Goal: Book appointment/travel/reservation

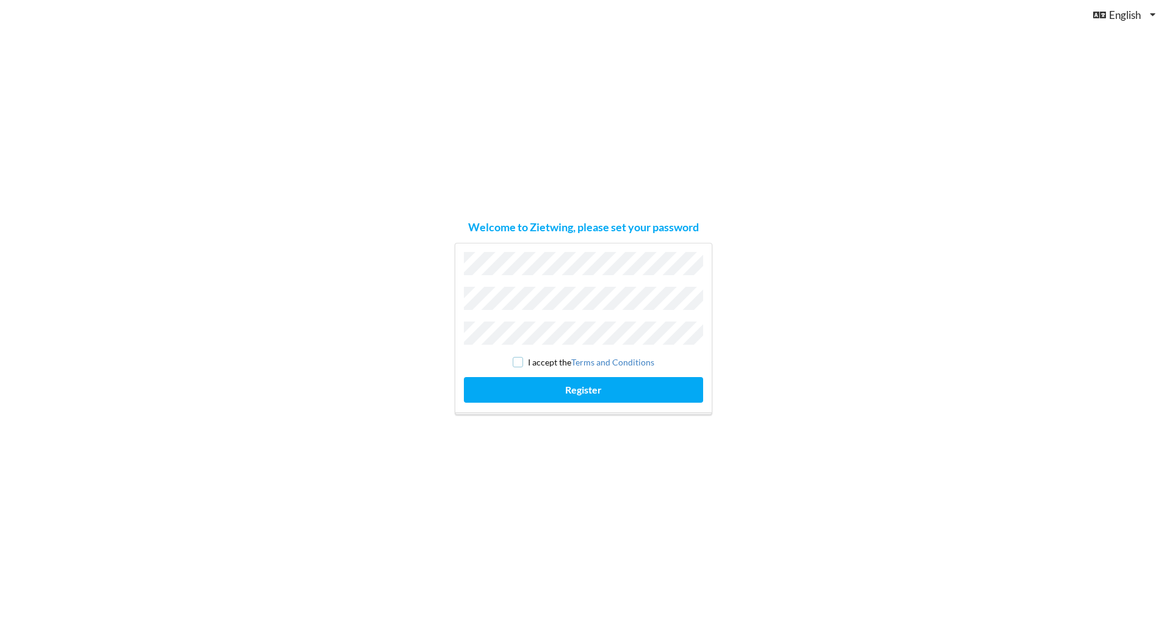
click at [516, 358] on input "checkbox" at bounding box center [518, 362] width 10 height 10
checkbox input "true"
click at [611, 382] on button "Register" at bounding box center [583, 389] width 239 height 25
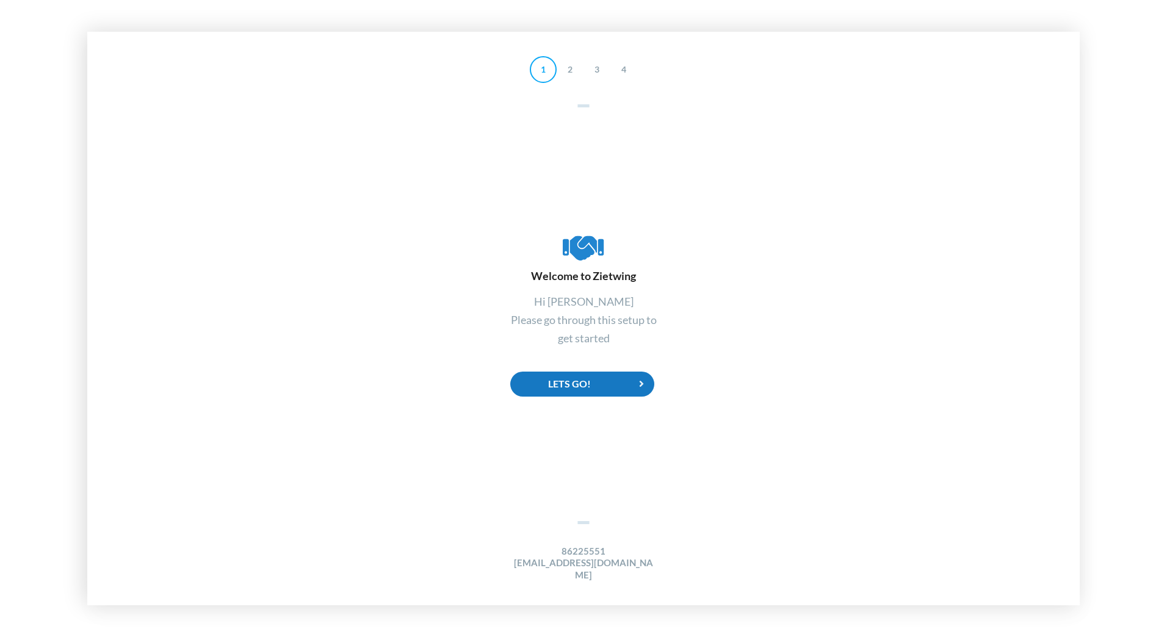
click at [614, 393] on div "Lets Go!" at bounding box center [582, 384] width 144 height 25
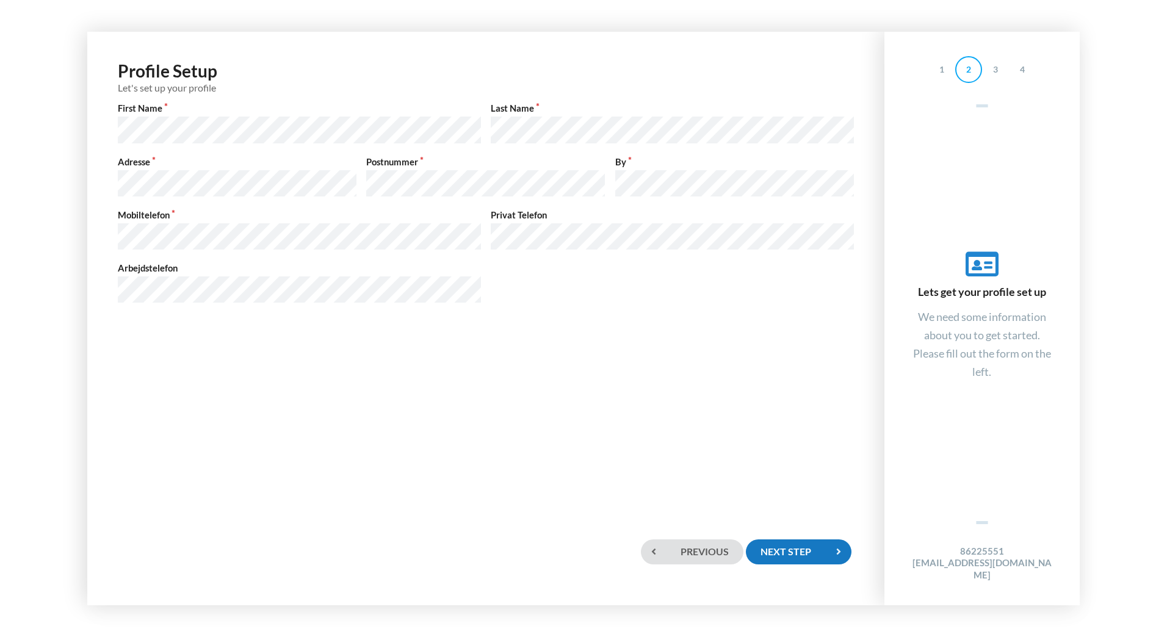
click at [796, 554] on div "Next step" at bounding box center [798, 552] width 105 height 25
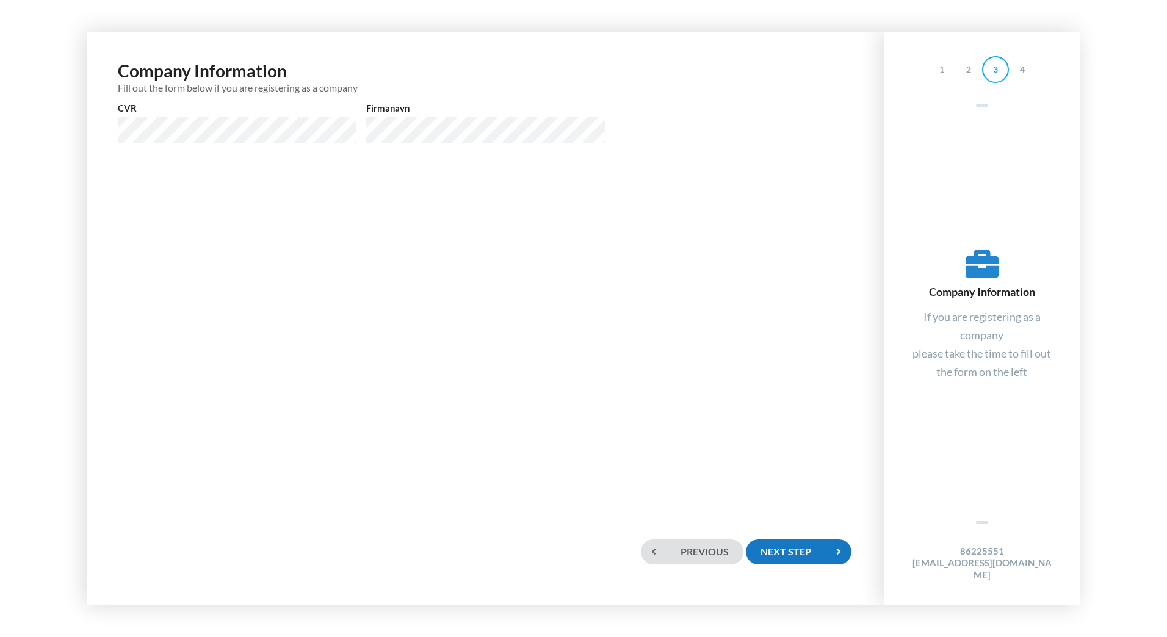
click at [802, 551] on div "Next step" at bounding box center [798, 552] width 105 height 25
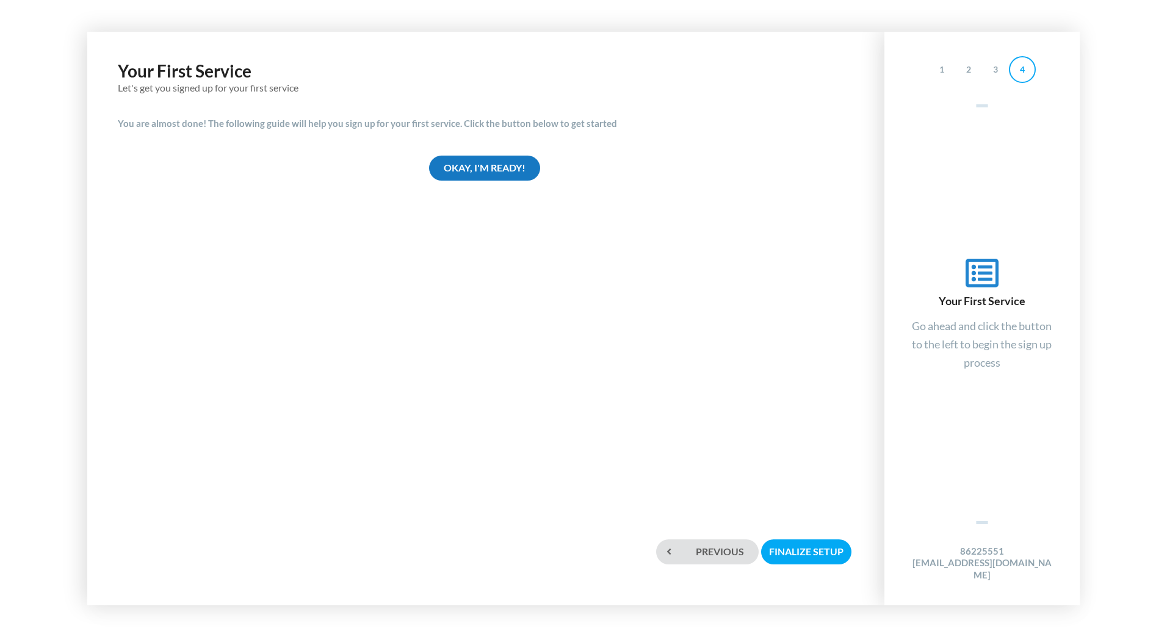
click at [495, 168] on div "Okay, I'm ready!" at bounding box center [484, 168] width 111 height 25
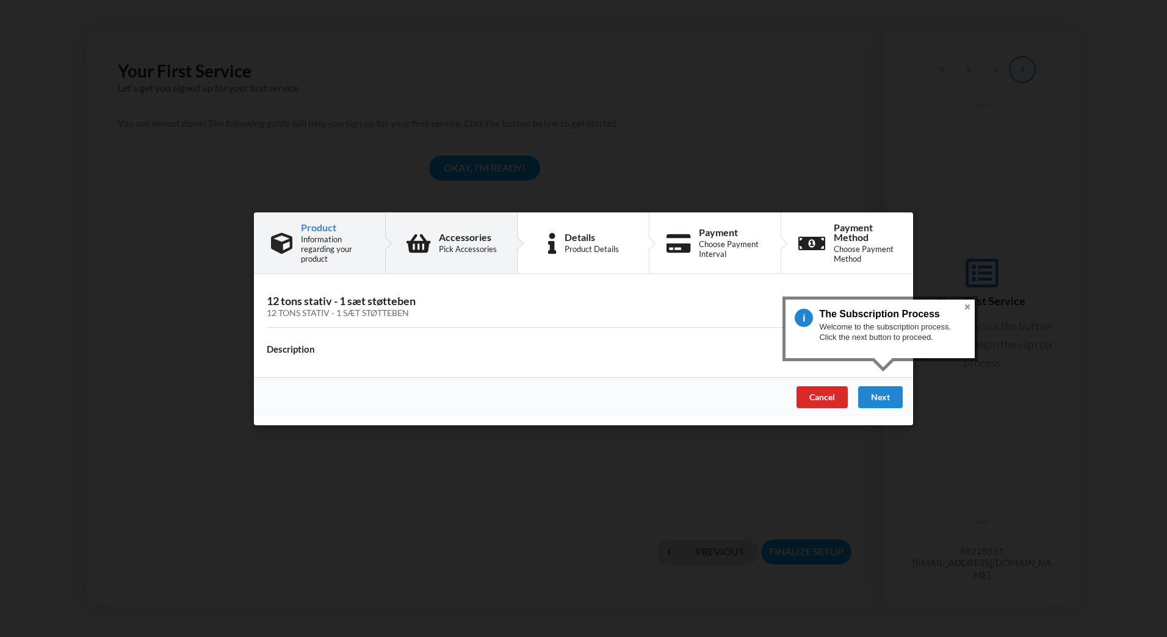
click at [482, 250] on div "Pick Accessories" at bounding box center [468, 249] width 58 height 10
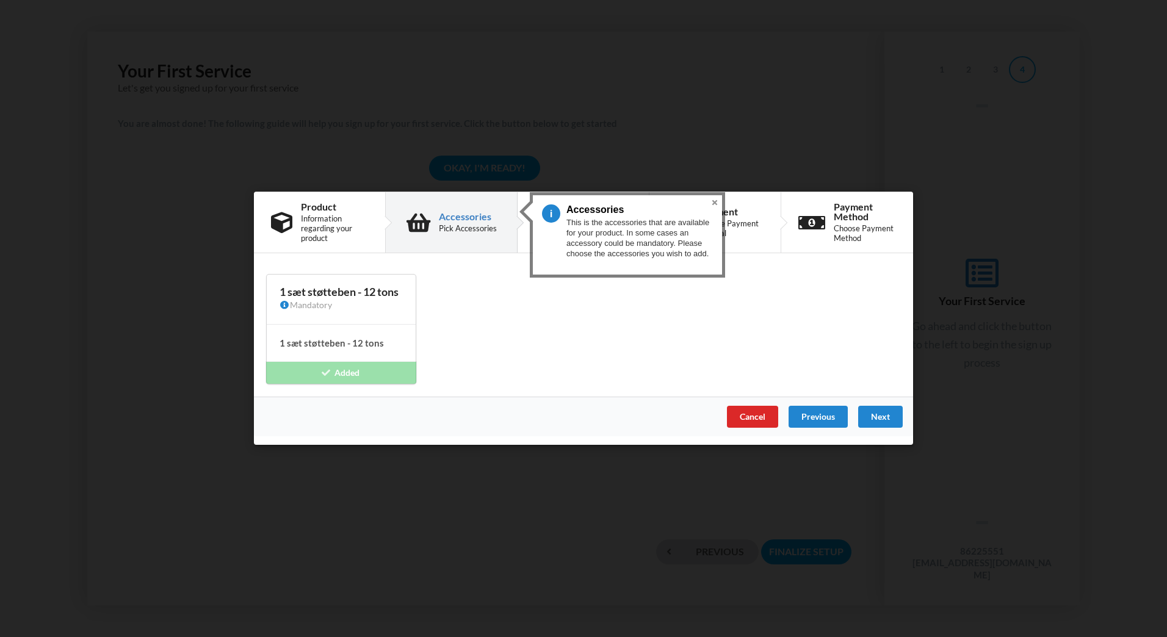
click at [483, 281] on div "1 sæt støtteben - 12 tons Mandatory 1 sæt støtteben - 12 tons No accessory left…" at bounding box center [584, 329] width 647 height 124
click at [626, 292] on div "1 sæt støtteben - 12 tons Mandatory 1 sæt støtteben - 12 tons No accessory left…" at bounding box center [584, 329] width 647 height 124
click at [717, 203] on button "Close" at bounding box center [715, 202] width 15 height 15
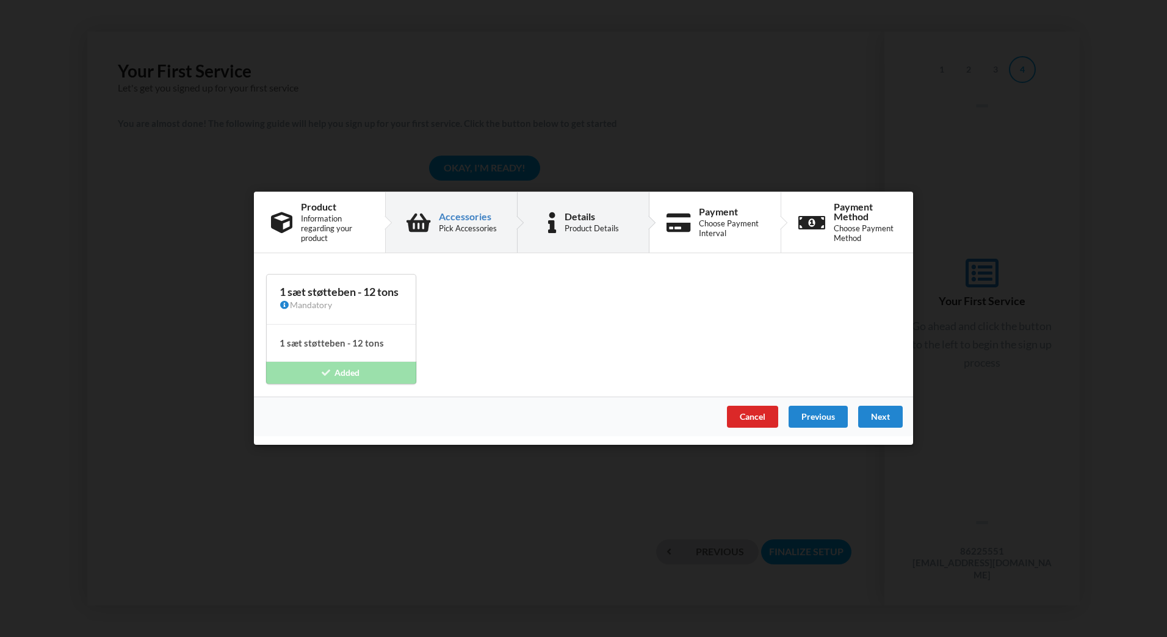
click at [566, 227] on div "Product Details" at bounding box center [592, 229] width 54 height 10
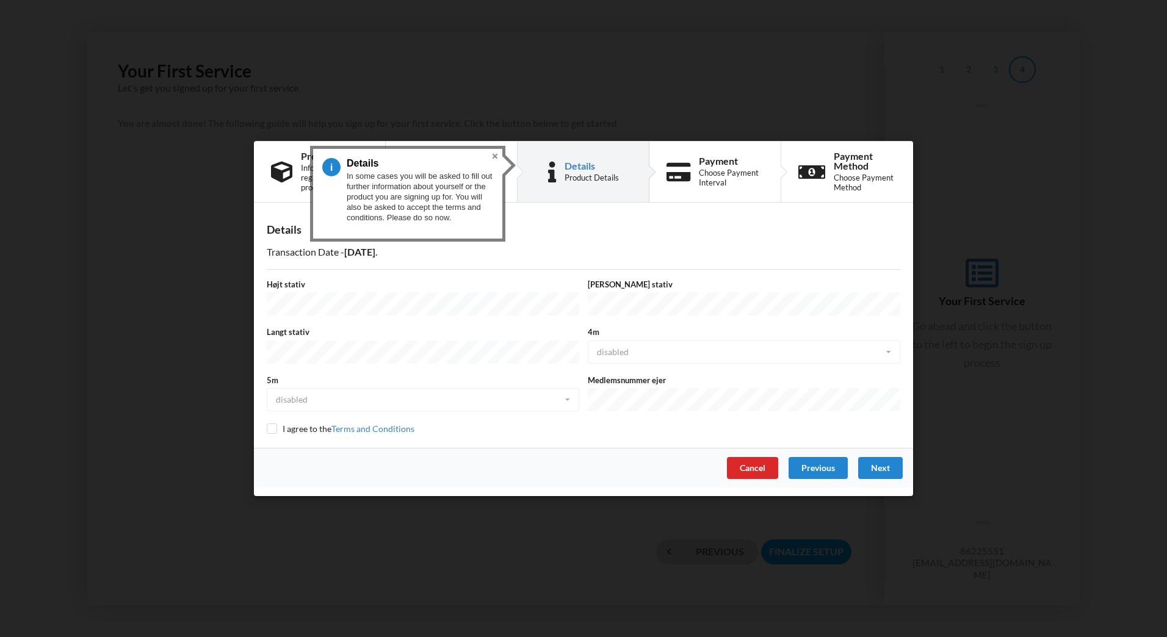
click at [493, 157] on button "Close" at bounding box center [495, 156] width 15 height 15
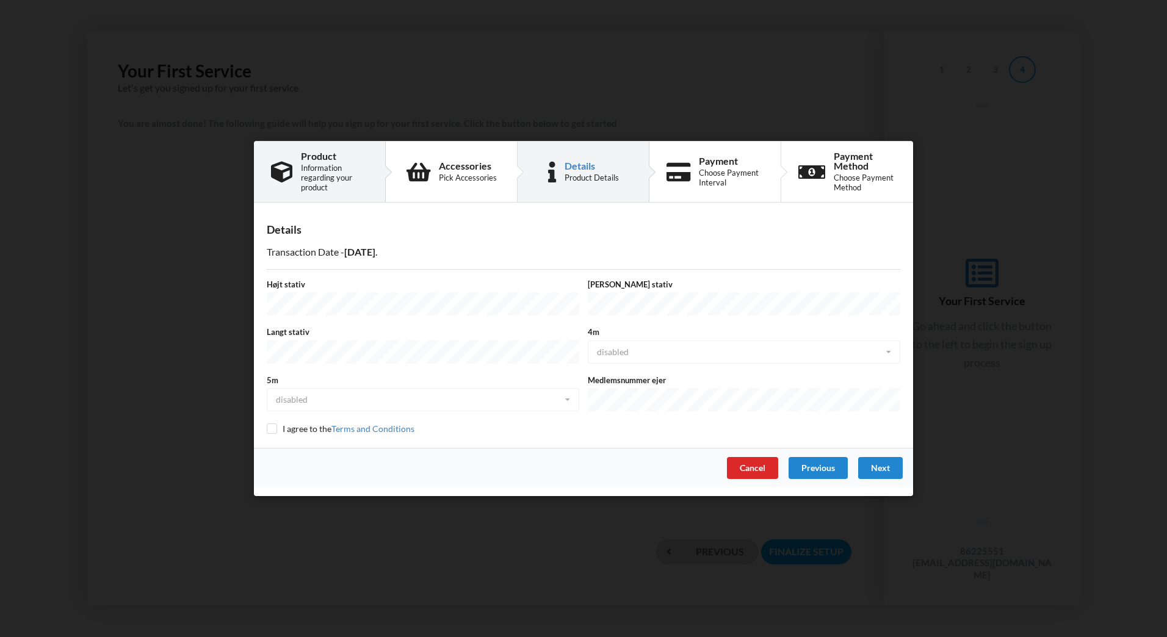
click at [319, 185] on div "Information regarding your product" at bounding box center [334, 177] width 67 height 29
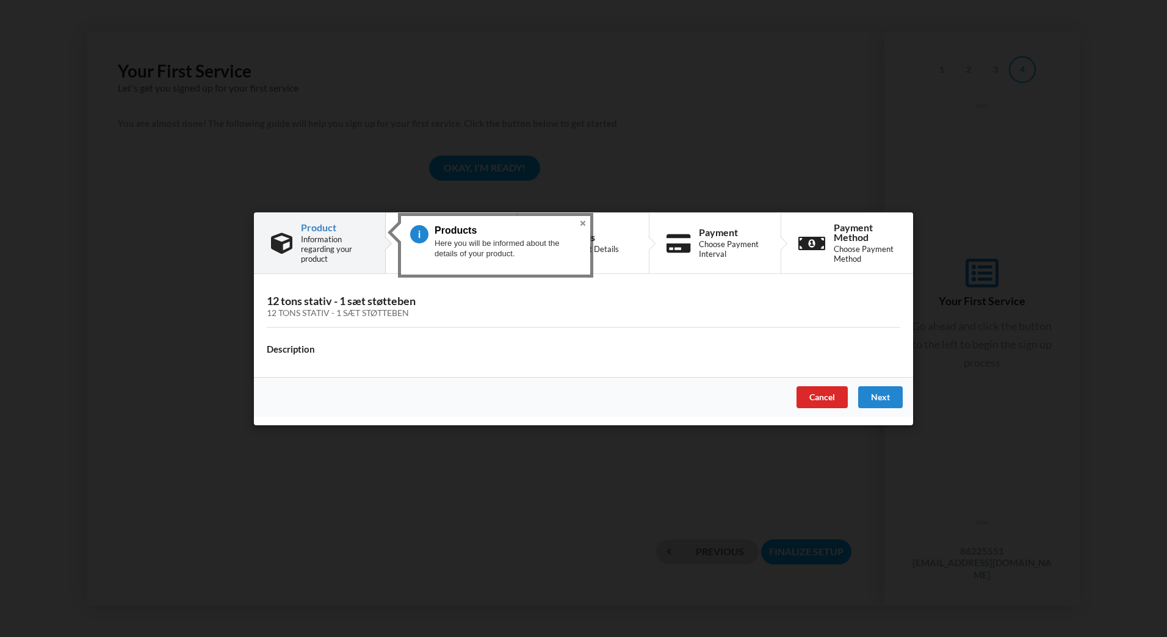
click at [582, 224] on button "Close" at bounding box center [583, 223] width 15 height 15
click at [492, 239] on div "Accessories" at bounding box center [468, 238] width 58 height 10
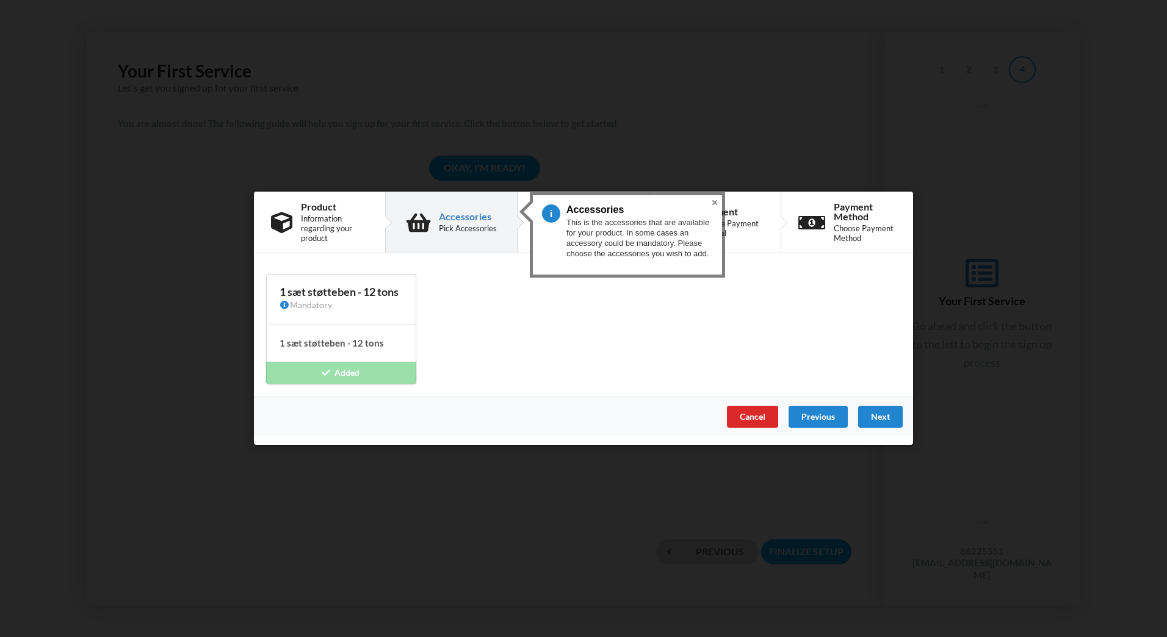
click at [716, 201] on button "Close" at bounding box center [715, 202] width 15 height 15
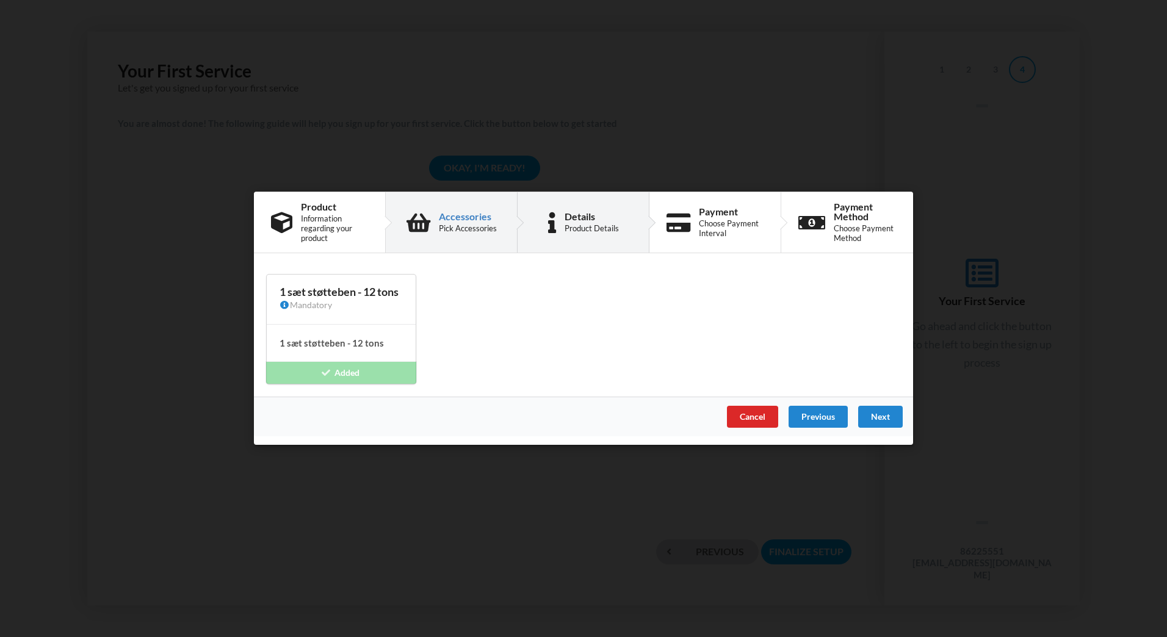
click at [601, 219] on div "Details" at bounding box center [592, 217] width 54 height 10
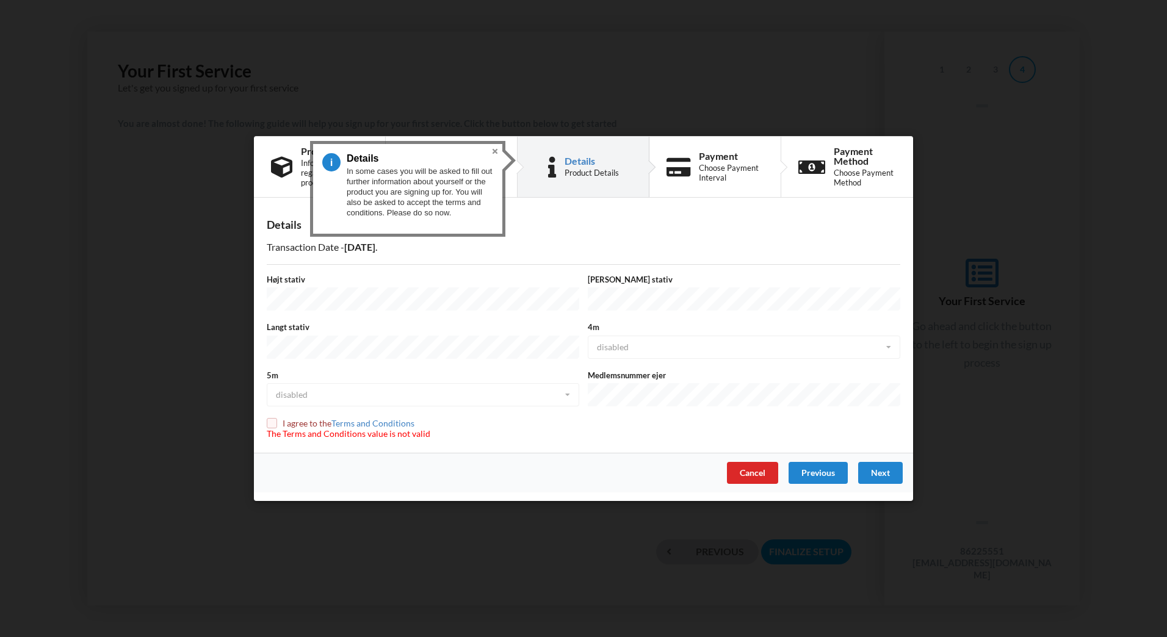
click at [273, 419] on input "checkbox" at bounding box center [272, 423] width 10 height 10
checkbox input "true"
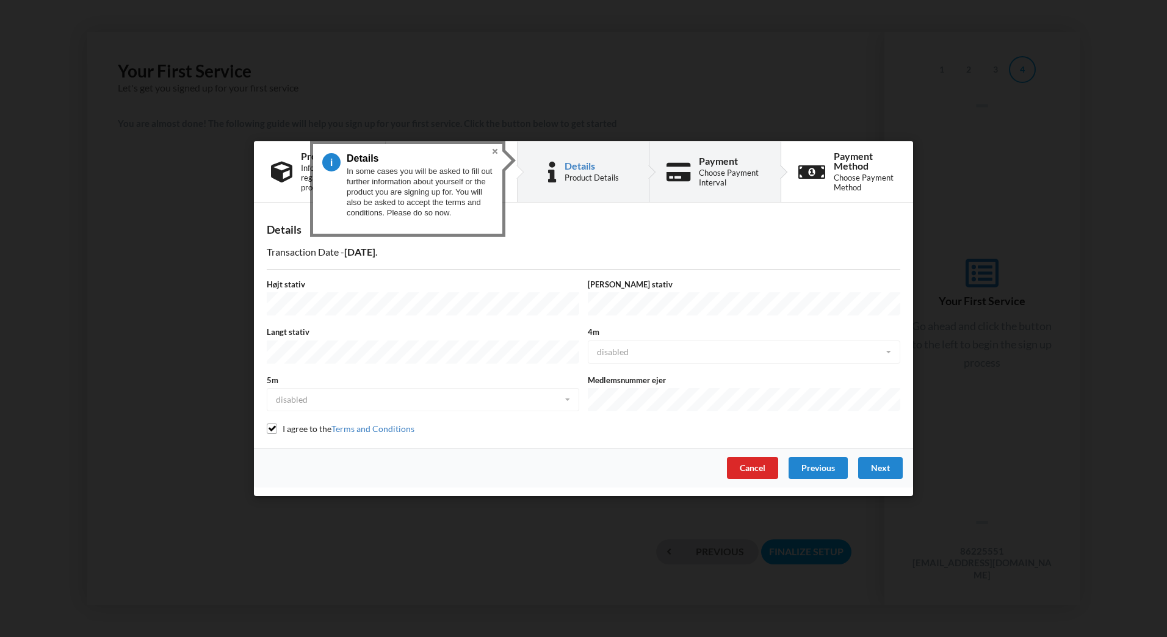
click at [678, 178] on icon at bounding box center [679, 171] width 24 height 21
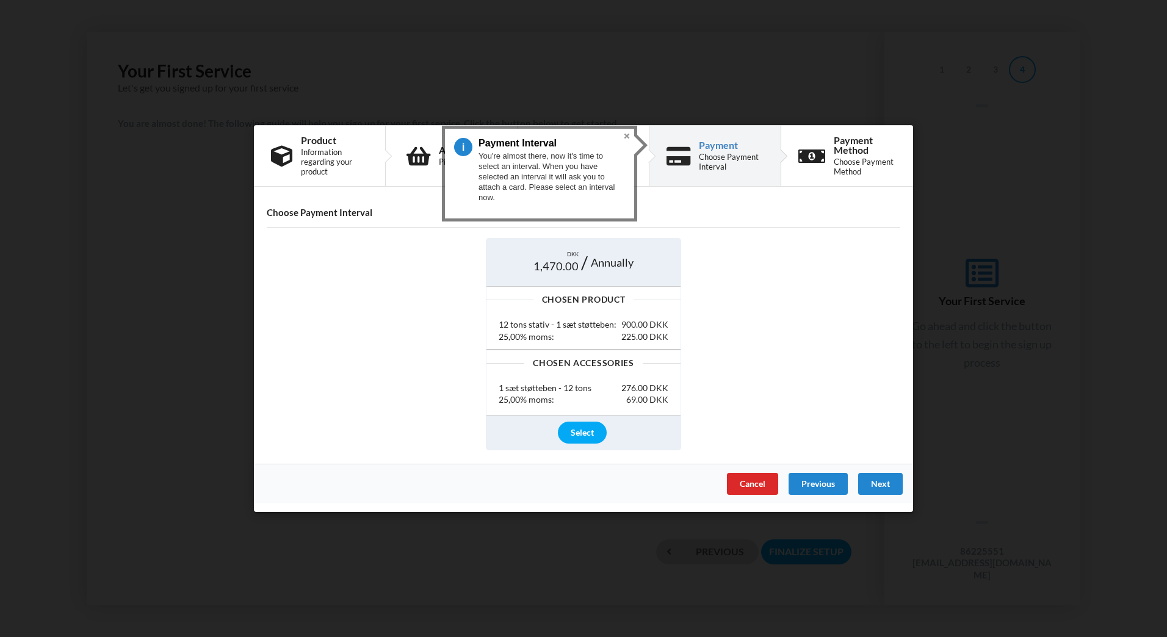
click at [739, 295] on div "DKK 1,470.00 Annually Chosen Product 12 tons stativ - 1 sæt støtteben: 900.00 D…" at bounding box center [583, 345] width 651 height 230
click at [593, 432] on div "Select" at bounding box center [582, 432] width 49 height 22
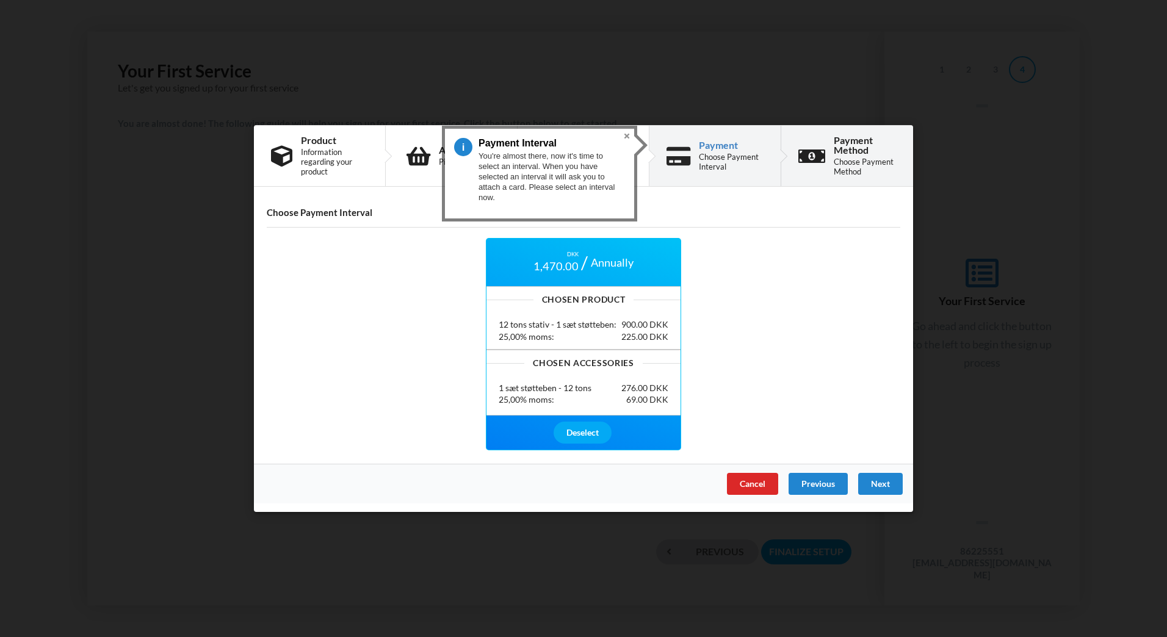
click at [834, 167] on div "Choose Payment Method" at bounding box center [865, 167] width 62 height 20
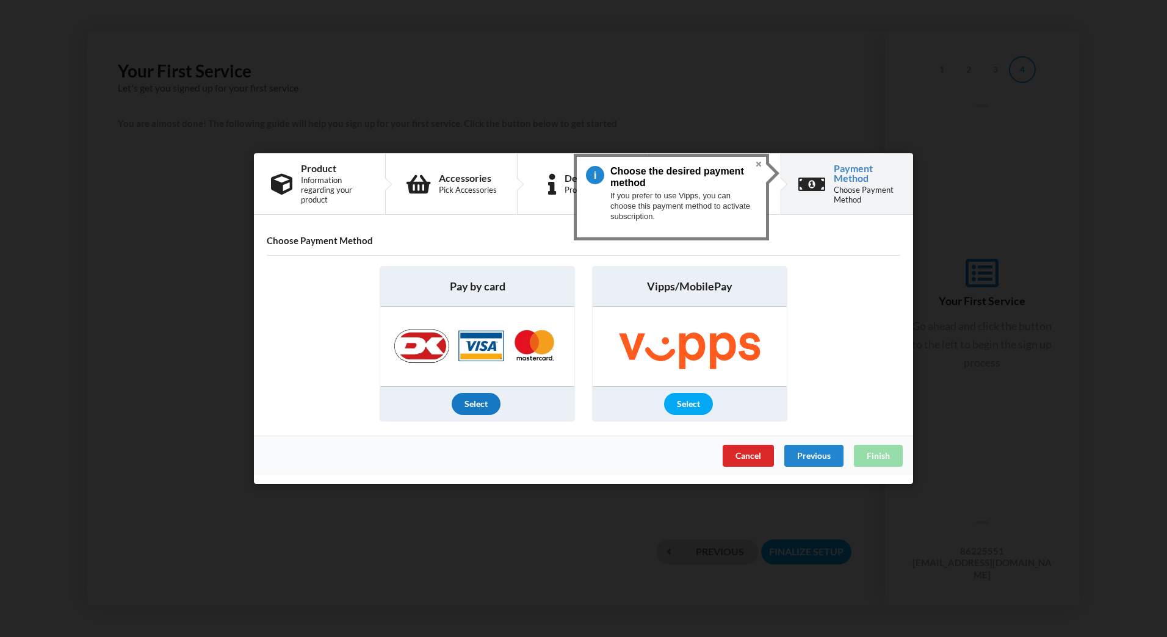
click at [485, 402] on div "Select" at bounding box center [476, 404] width 49 height 22
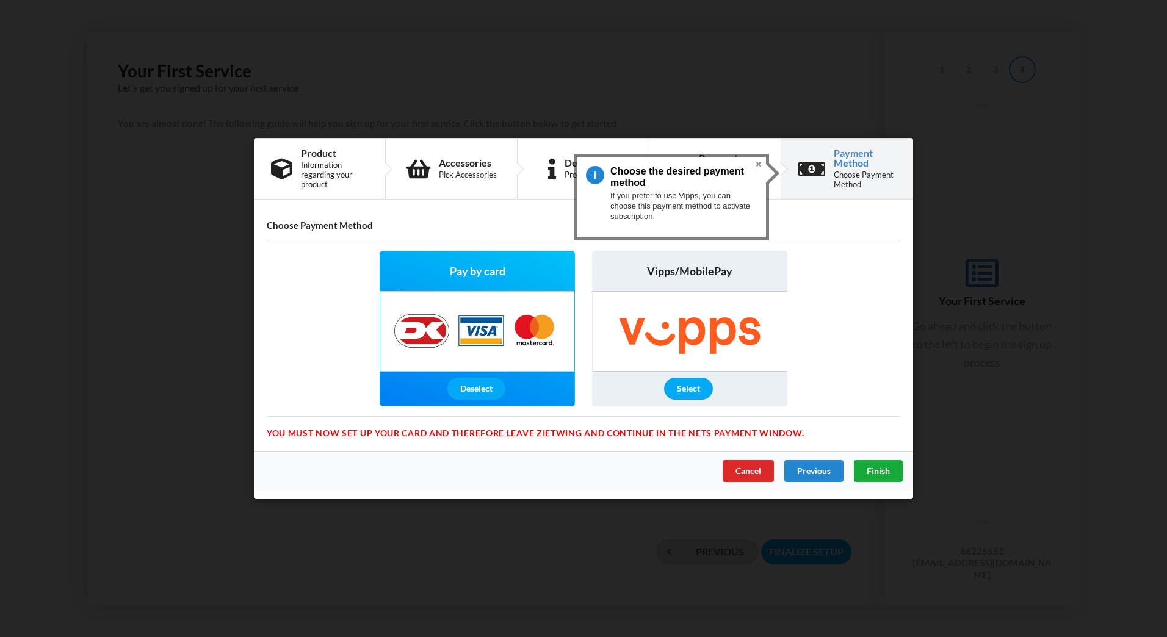
click at [884, 471] on span "Finish" at bounding box center [878, 471] width 23 height 10
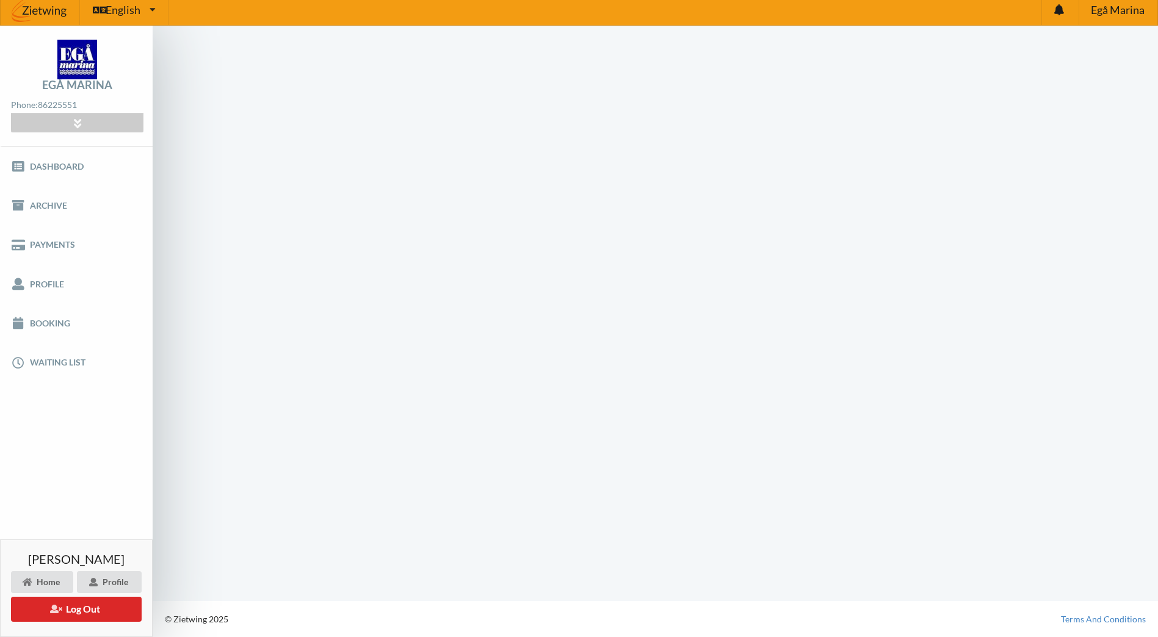
scroll to position [1, 0]
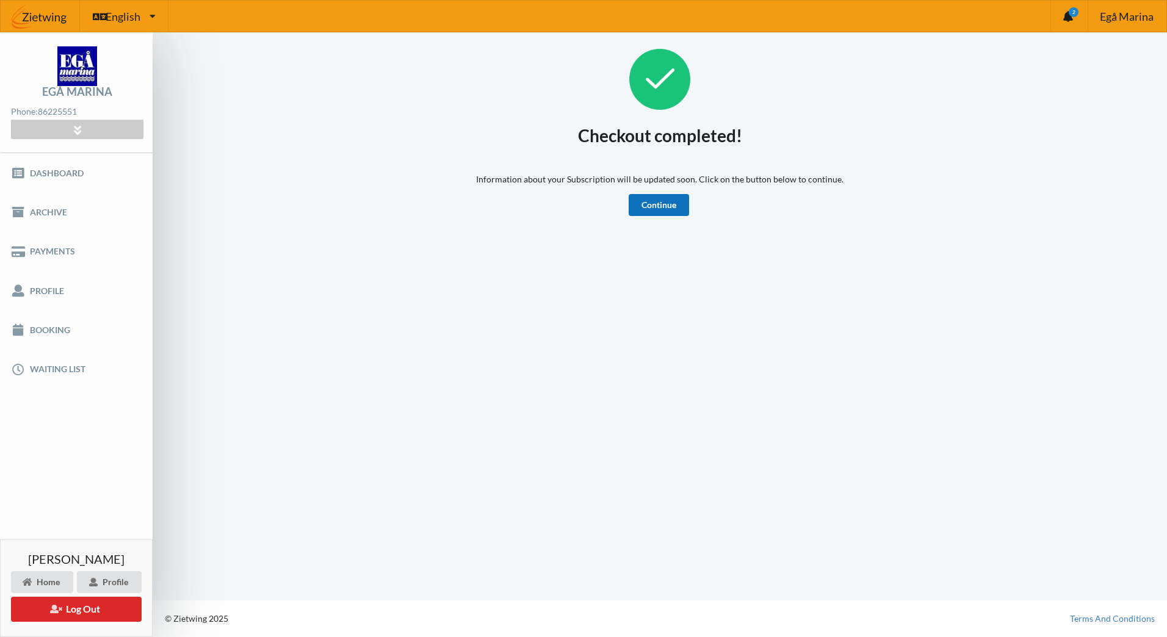
click at [663, 206] on link "Continue" at bounding box center [659, 205] width 60 height 22
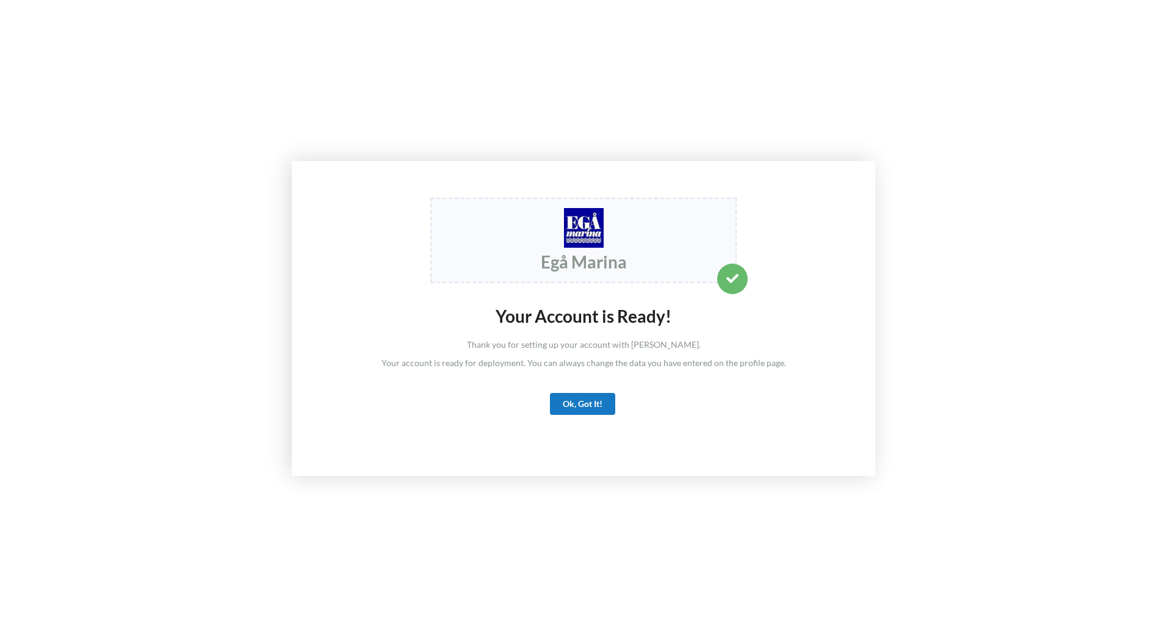
click at [600, 402] on div "Ok, Got It!" at bounding box center [582, 404] width 65 height 22
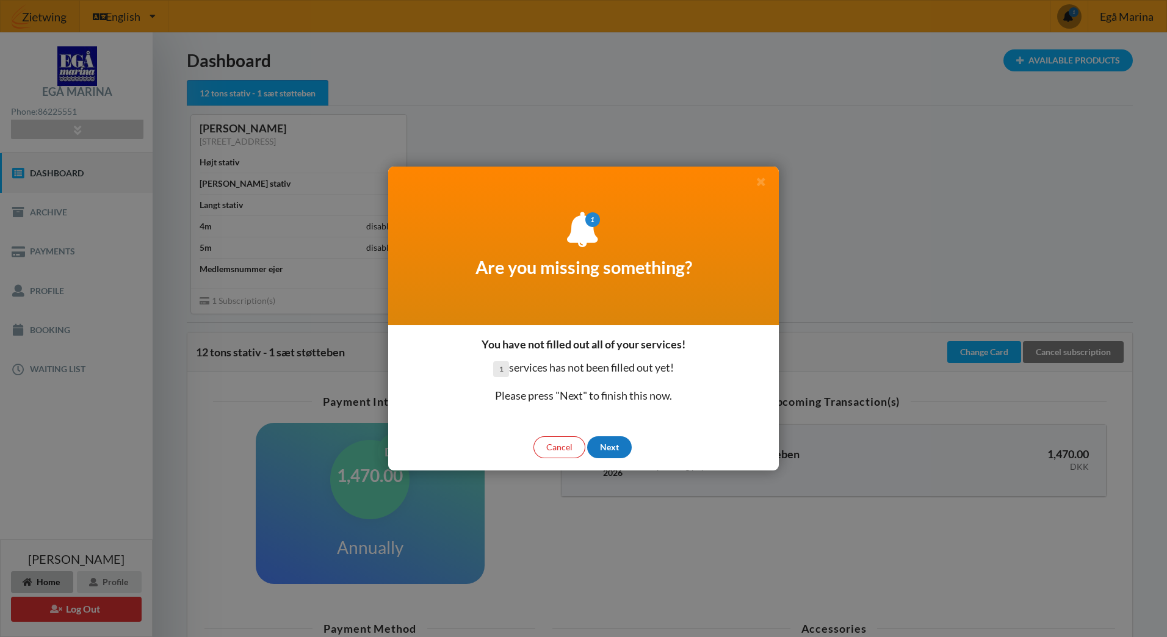
click at [612, 448] on div "Next" at bounding box center [609, 448] width 45 height 22
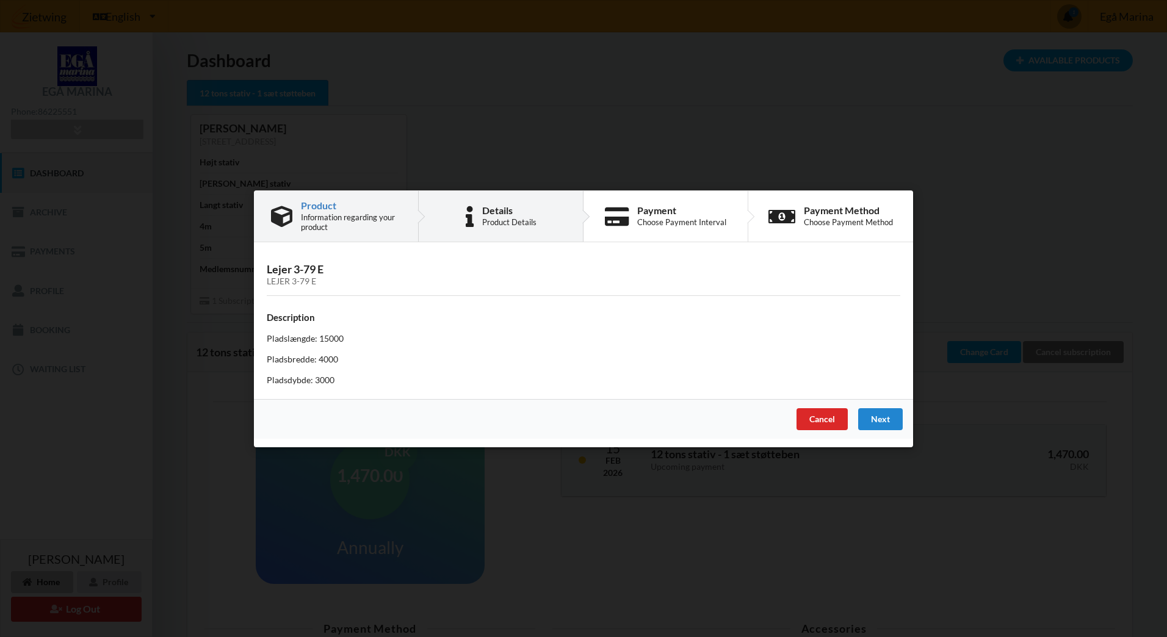
click at [496, 215] on div "Details" at bounding box center [509, 211] width 54 height 10
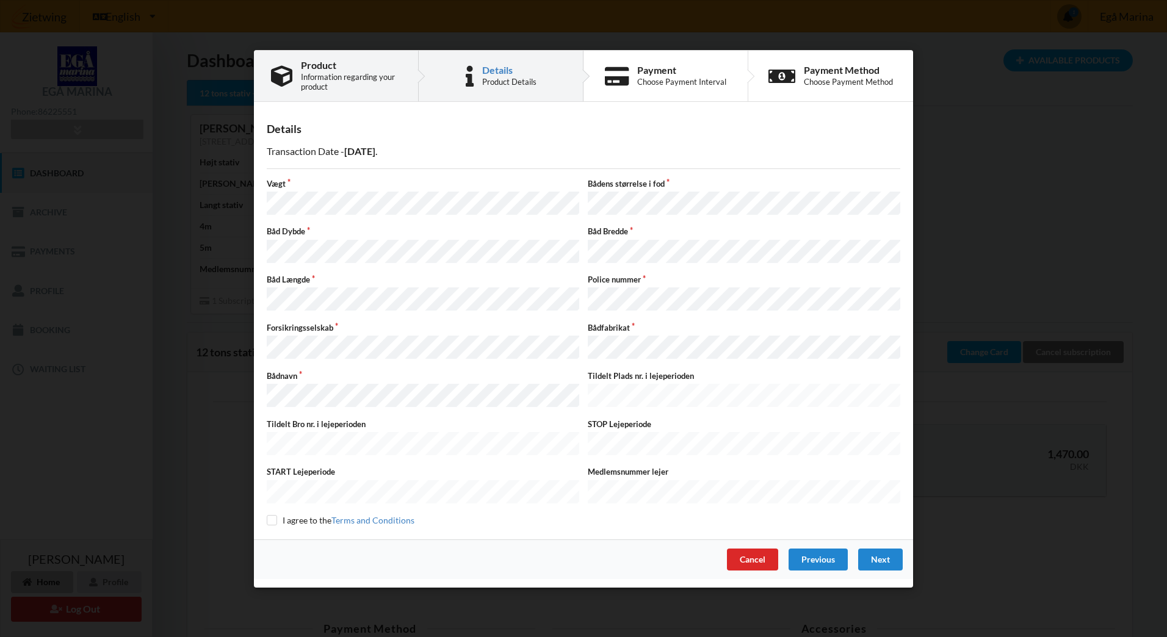
click at [345, 90] on div "Information regarding your product" at bounding box center [351, 82] width 100 height 20
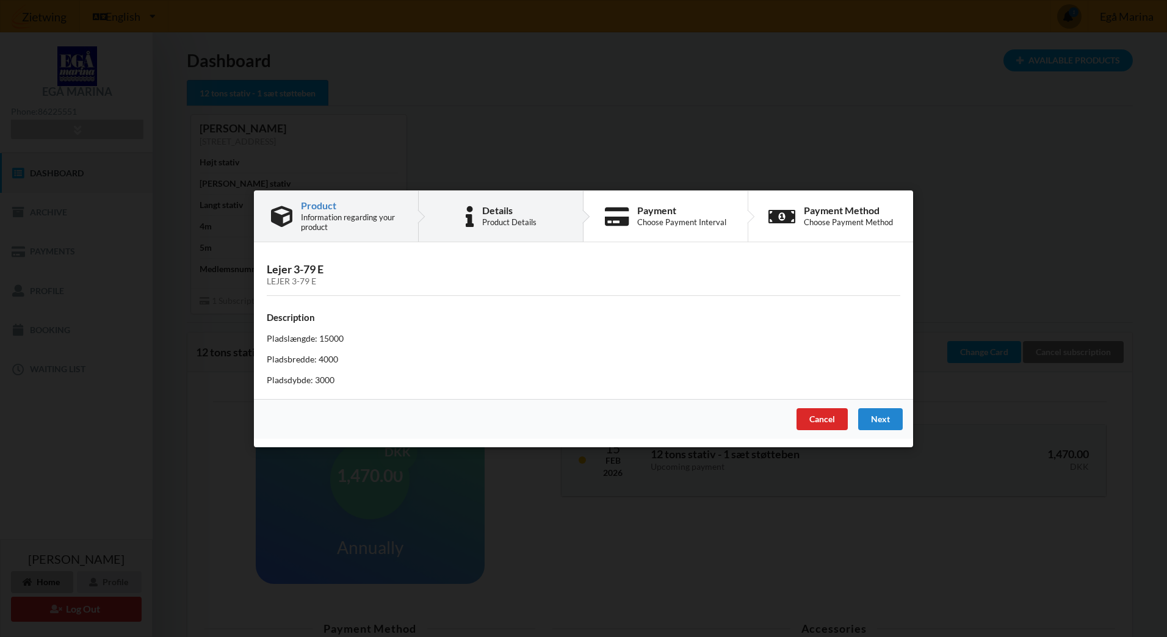
click at [493, 207] on div "Details" at bounding box center [509, 211] width 54 height 10
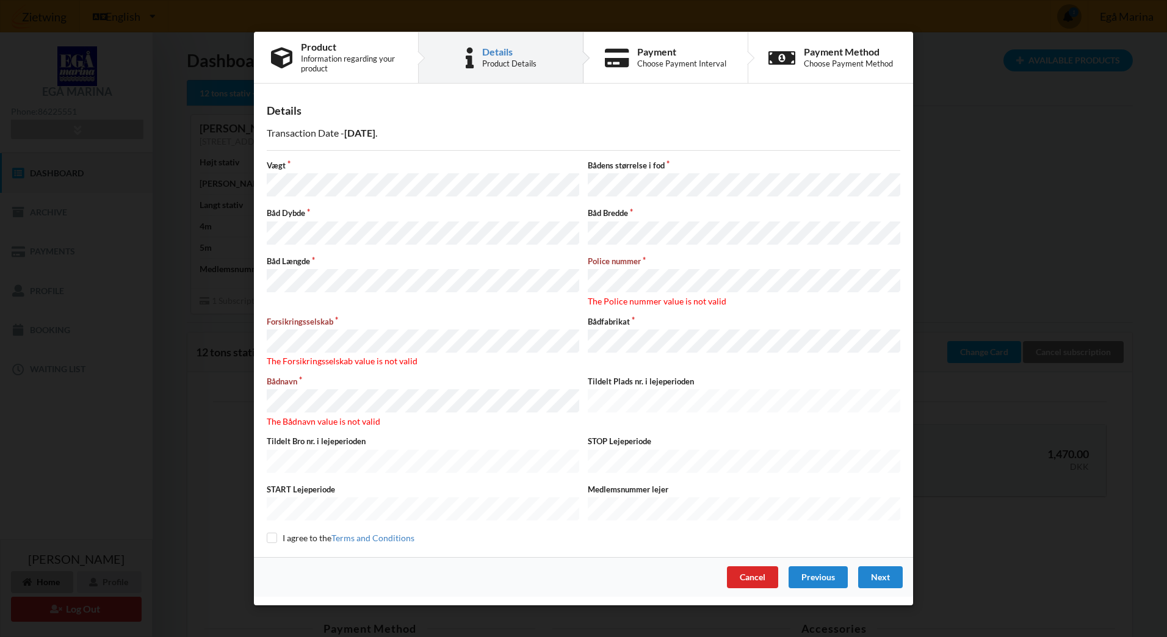
click at [453, 316] on div "Vægt Bådens størrelse i fod Båd Dybde Båd Bredde Båd Længde Police nummer The P…" at bounding box center [584, 352] width 634 height 385
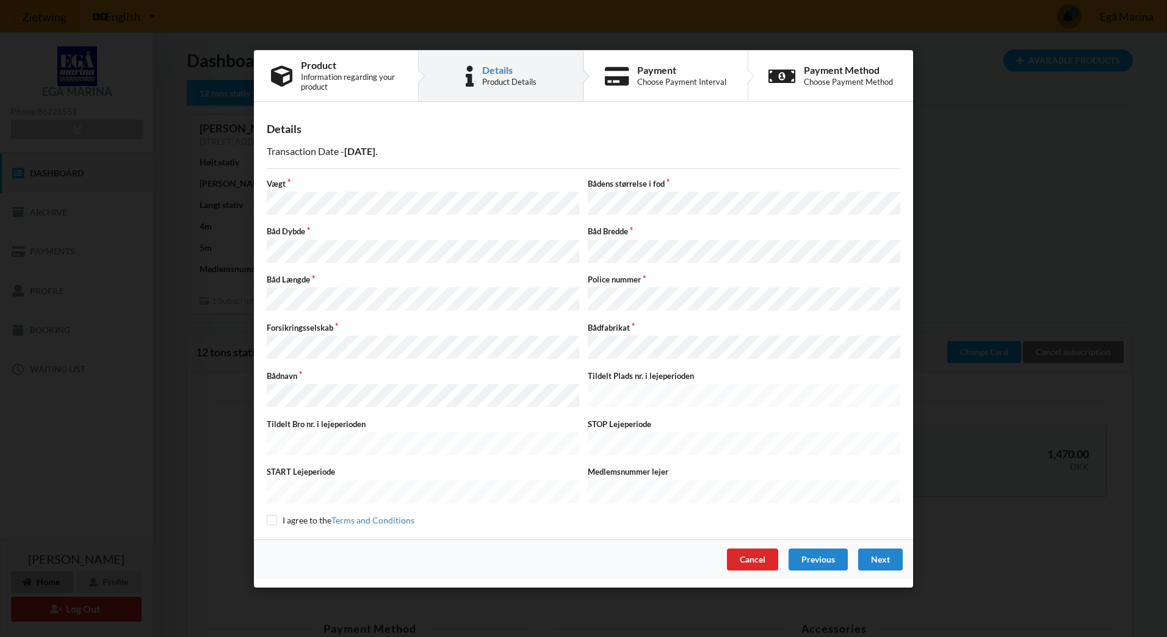
click at [492, 451] on div "Vægt Bådens størrelse i fod Båd Dybde Båd Bredde Båd Længde Police nummer Forsi…" at bounding box center [584, 352] width 634 height 349
click at [269, 515] on input "checkbox" at bounding box center [272, 520] width 10 height 10
checkbox input "true"
click at [880, 551] on div "Next" at bounding box center [880, 559] width 45 height 22
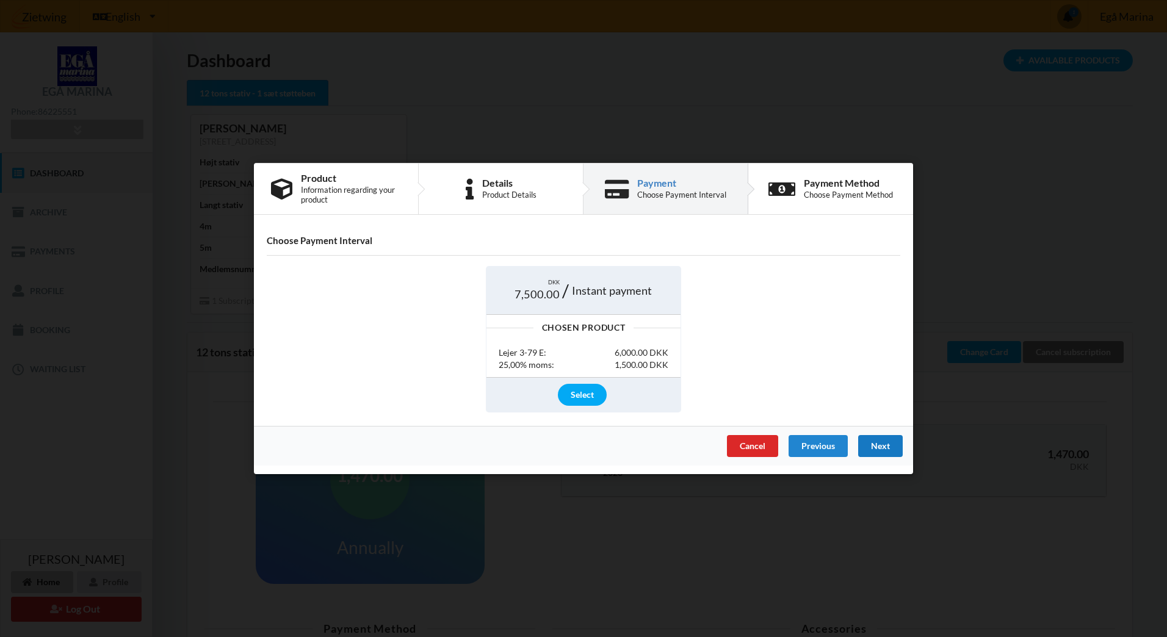
click at [888, 445] on div "Next" at bounding box center [880, 446] width 45 height 22
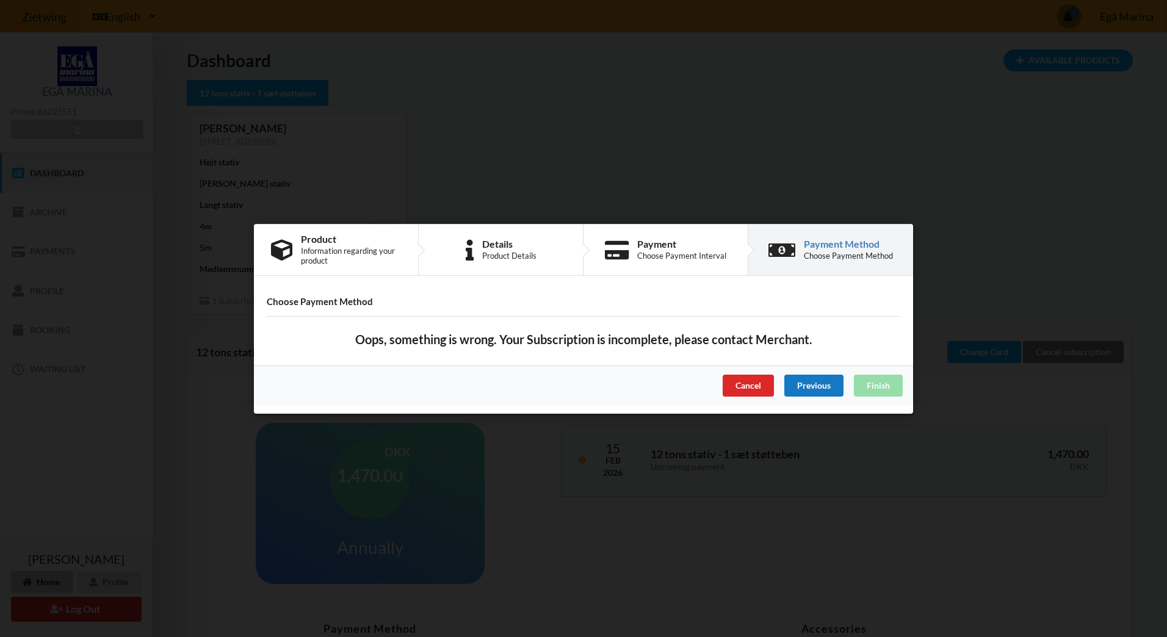
click at [824, 383] on div "Previous" at bounding box center [814, 385] width 59 height 22
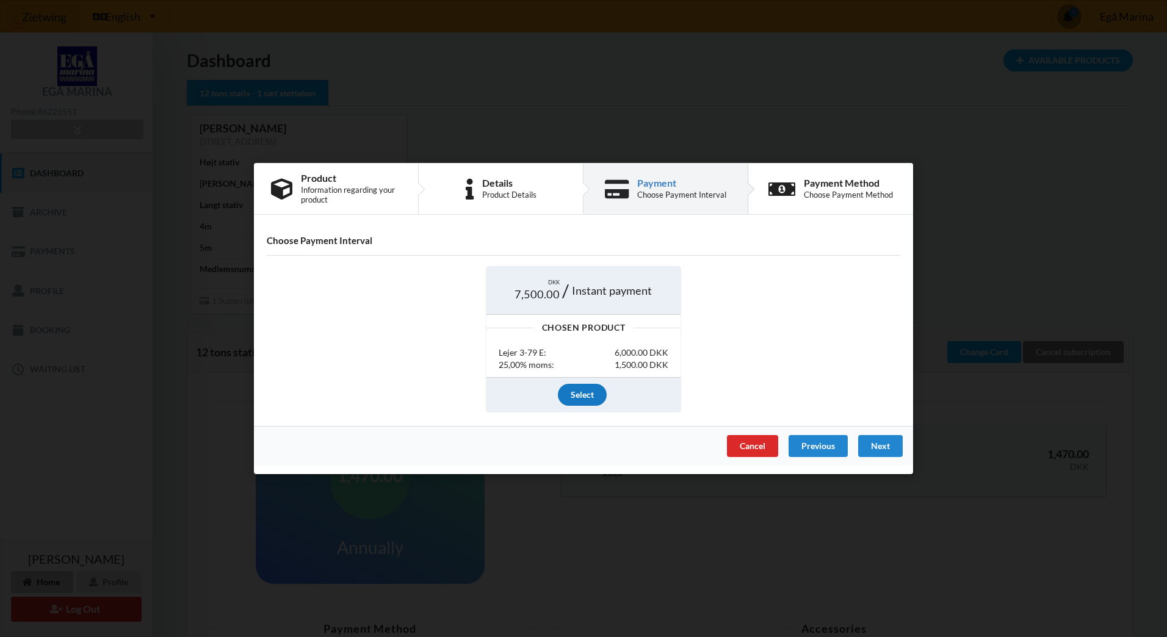
click at [584, 395] on div "Select" at bounding box center [582, 394] width 49 height 22
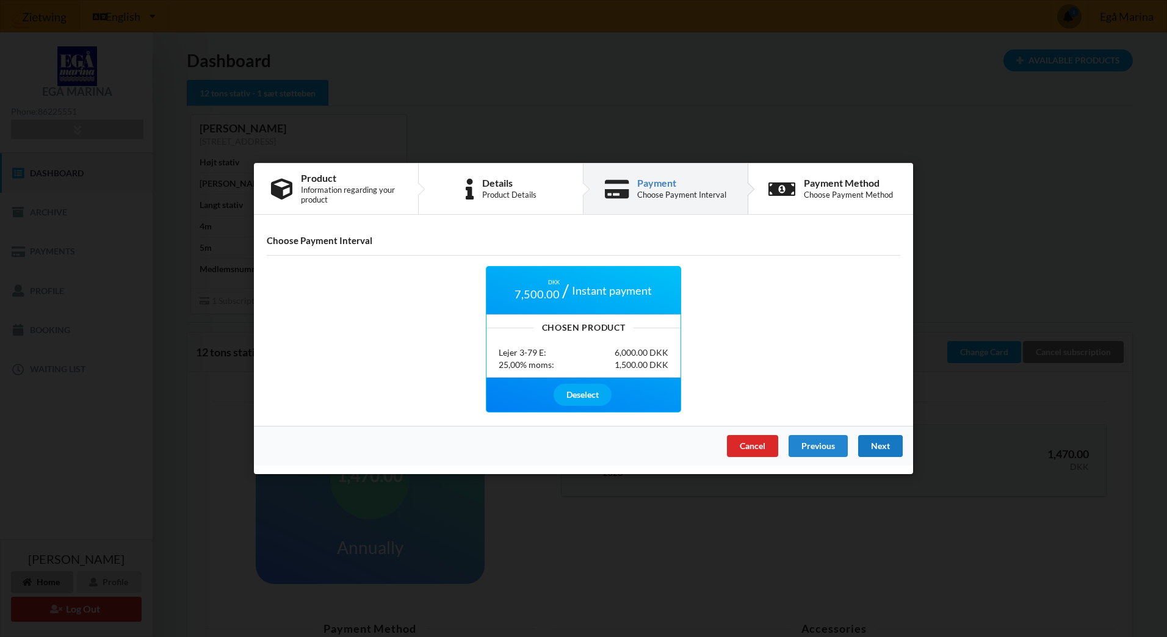
click at [875, 445] on div "Next" at bounding box center [880, 446] width 45 height 22
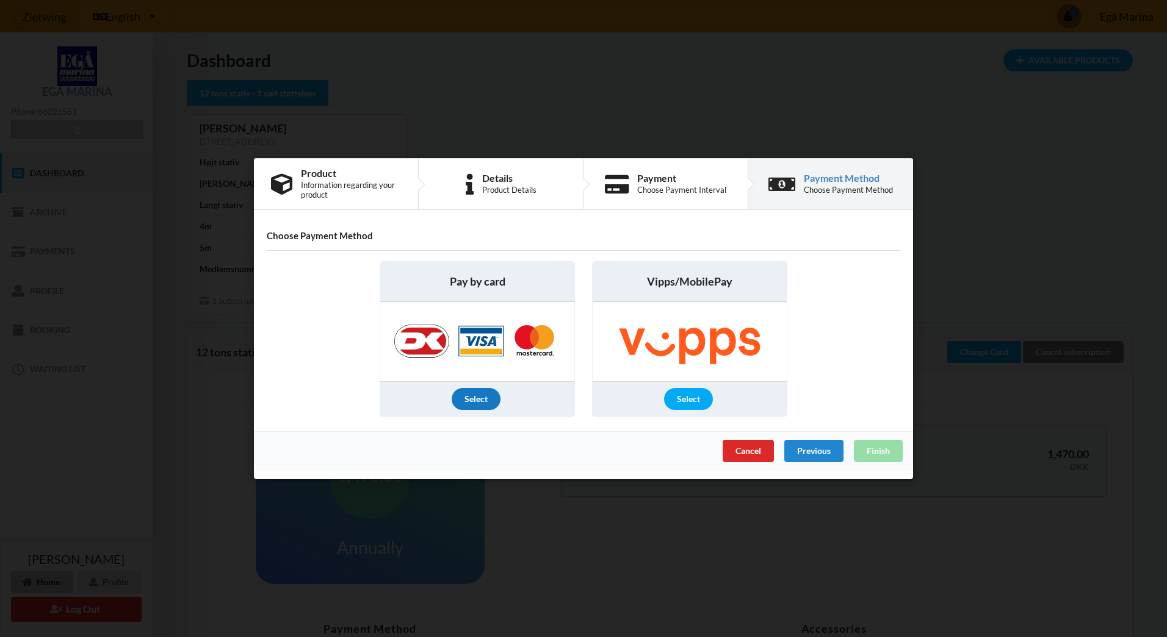
click at [479, 402] on div "Select" at bounding box center [476, 399] width 49 height 22
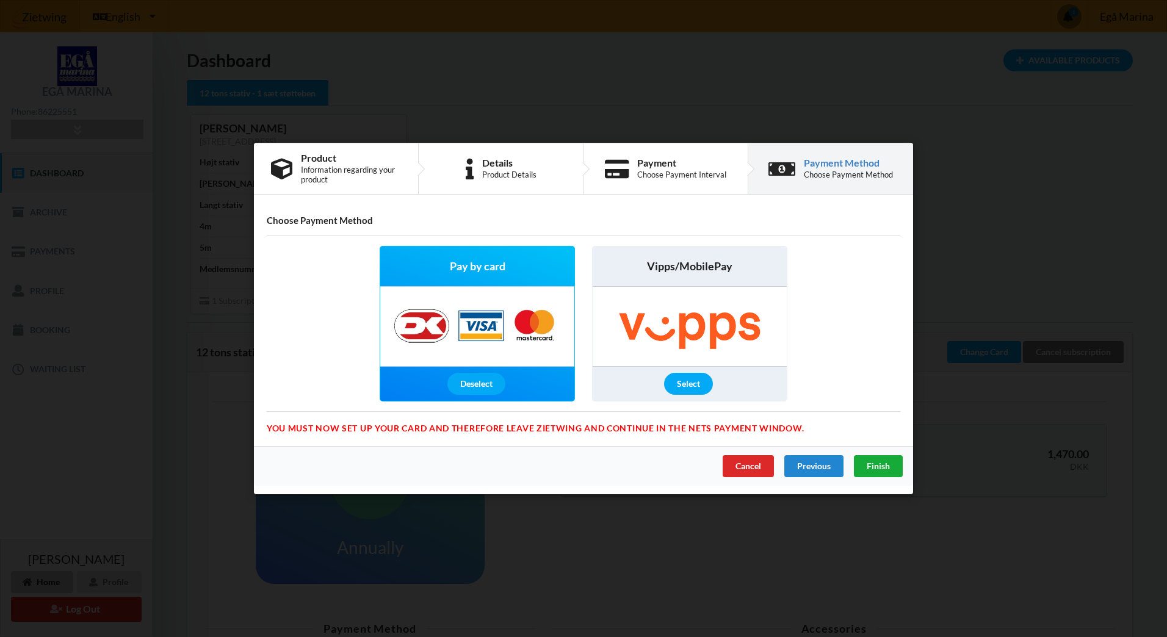
click at [880, 465] on span "Finish" at bounding box center [878, 466] width 23 height 10
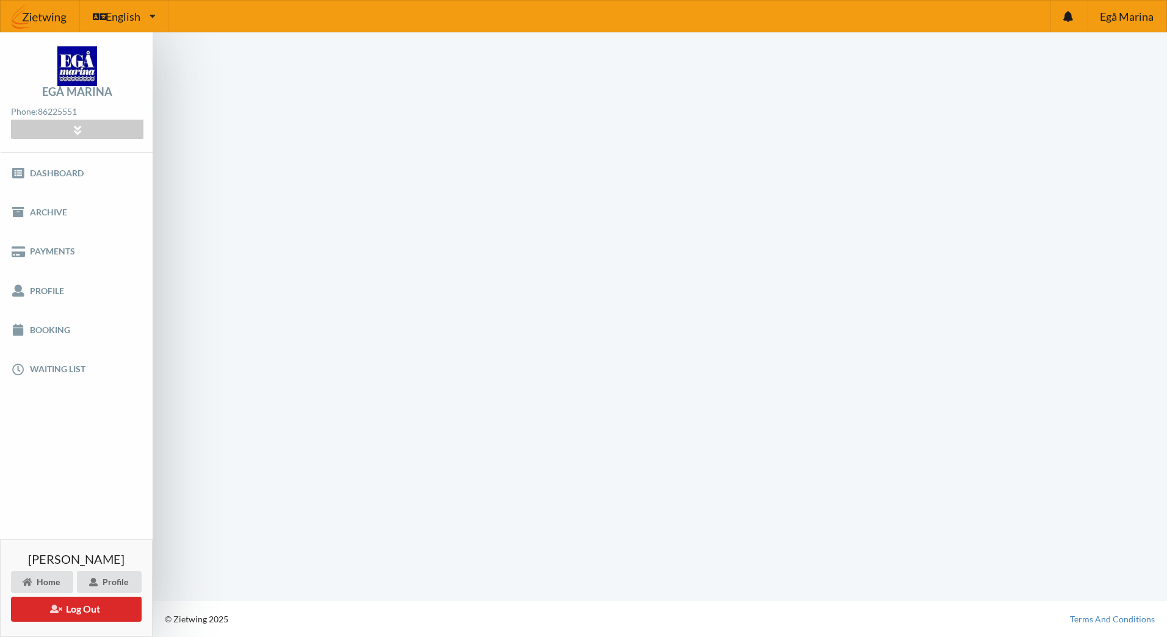
scroll to position [1, 0]
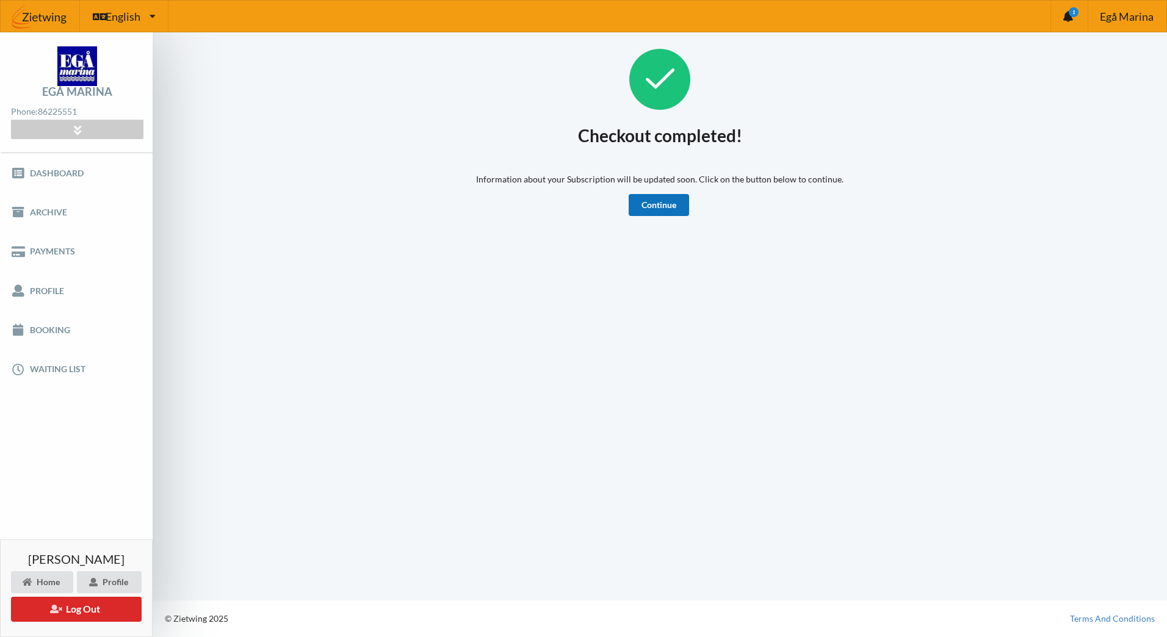
click at [670, 205] on link "Continue" at bounding box center [659, 205] width 60 height 22
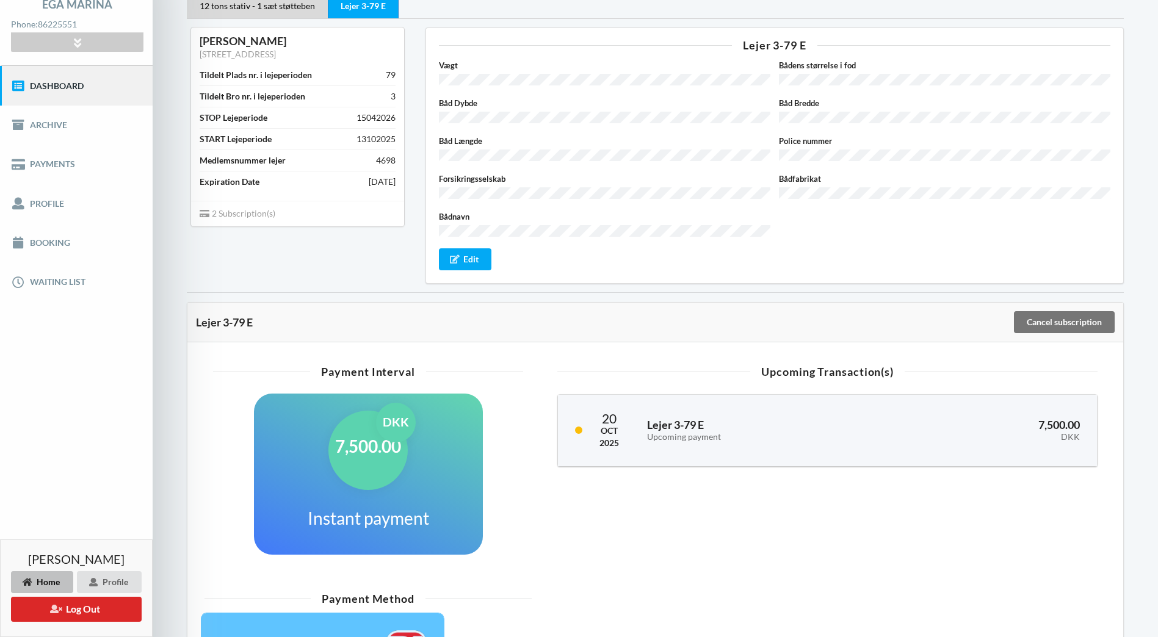
scroll to position [26, 0]
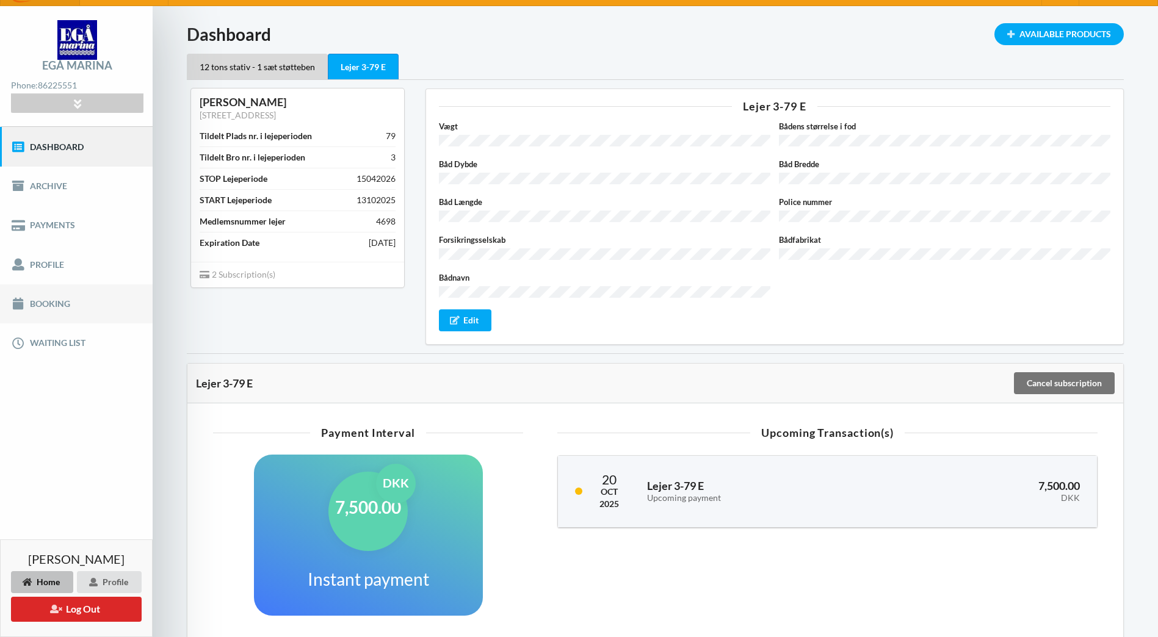
click at [70, 303] on link "Booking" at bounding box center [76, 304] width 153 height 39
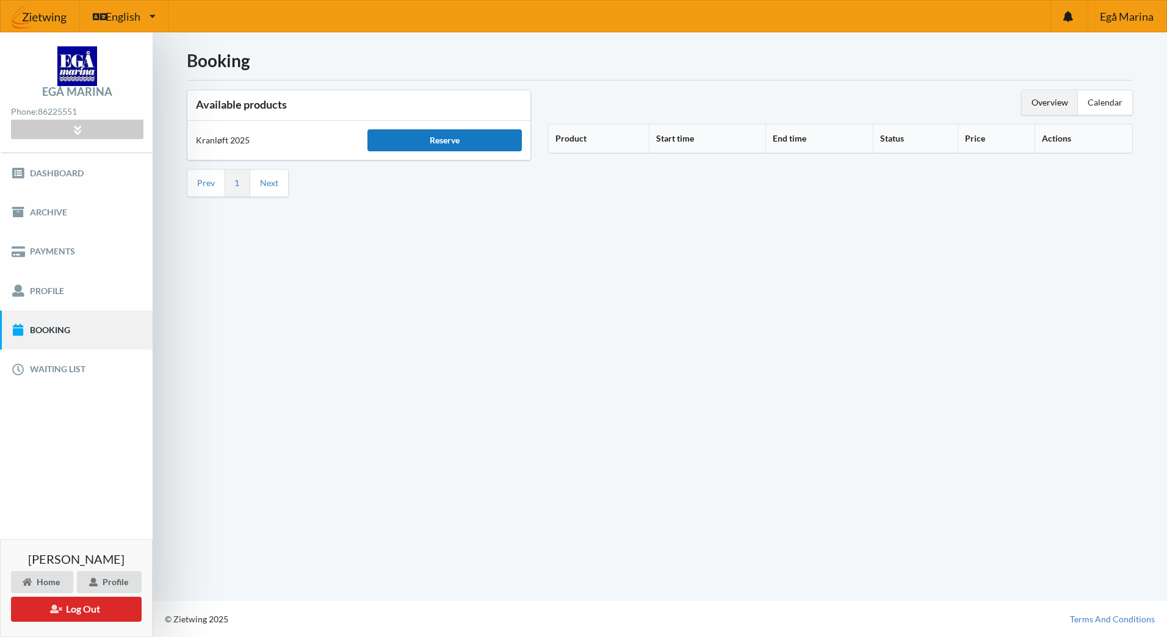
click at [463, 141] on div "Reserve" at bounding box center [445, 140] width 154 height 22
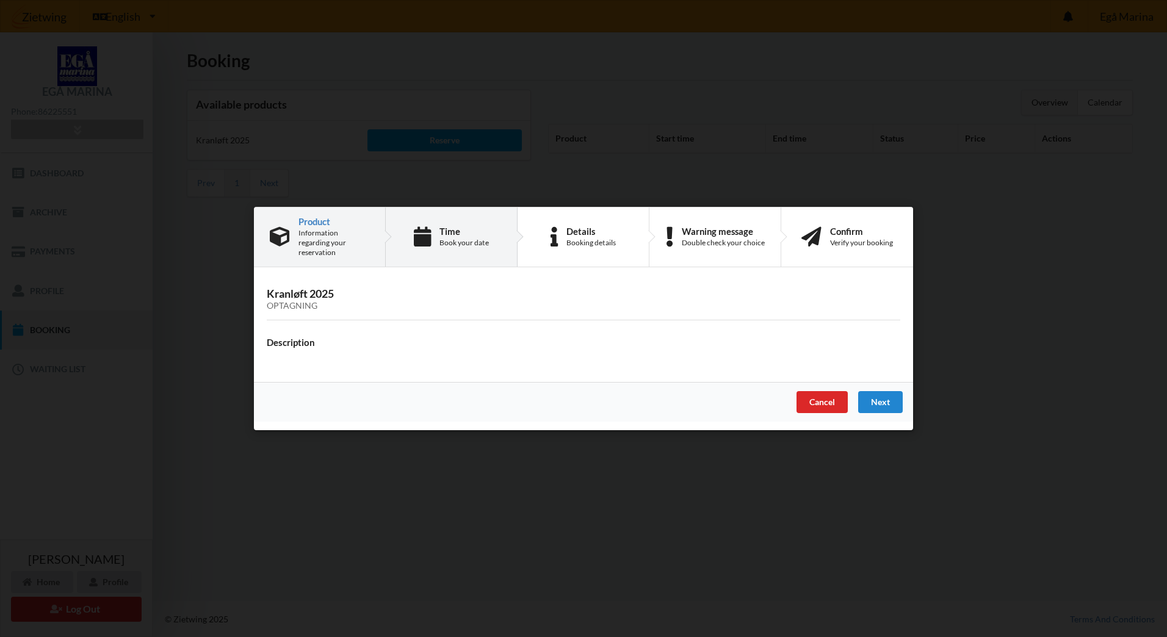
click at [471, 236] on div "Time Book your date" at bounding box center [464, 237] width 49 height 21
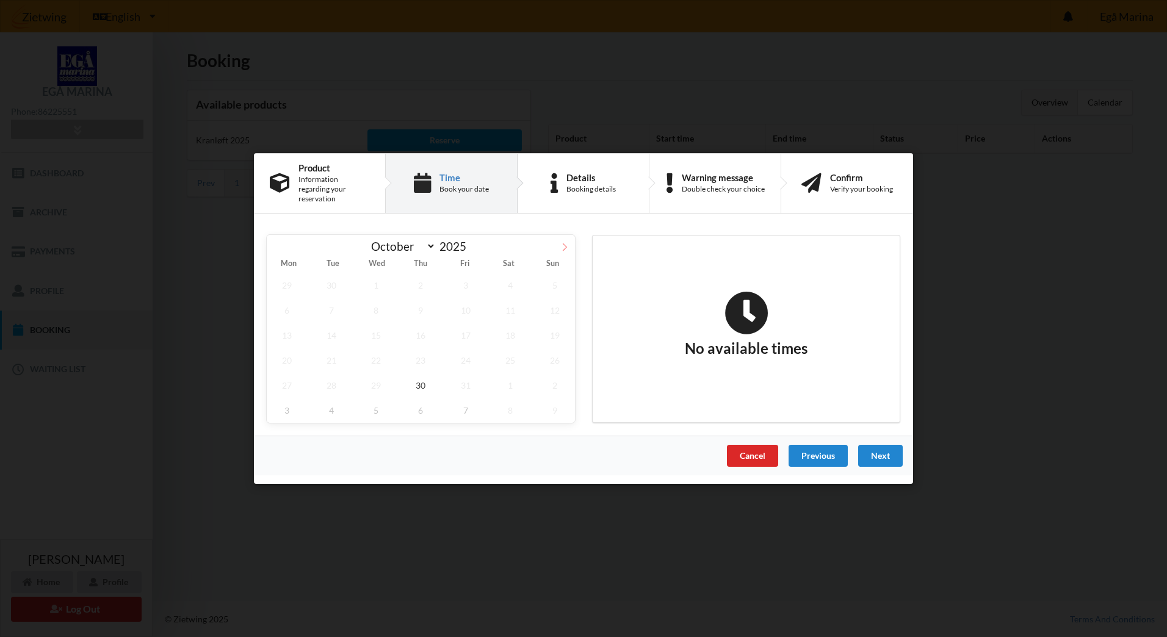
click at [565, 243] on icon at bounding box center [565, 247] width 9 height 9
select select "10"
click at [470, 305] on span "7" at bounding box center [466, 310] width 40 height 25
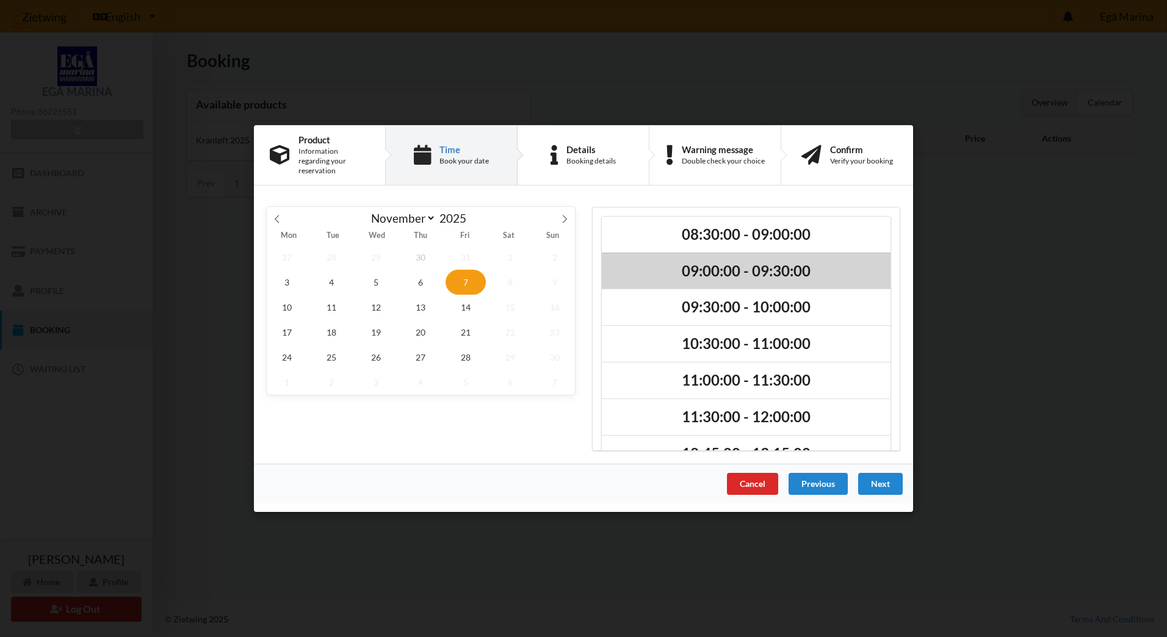
click at [774, 265] on h2 "09:00:00 - 09:30:00" at bounding box center [747, 271] width 272 height 19
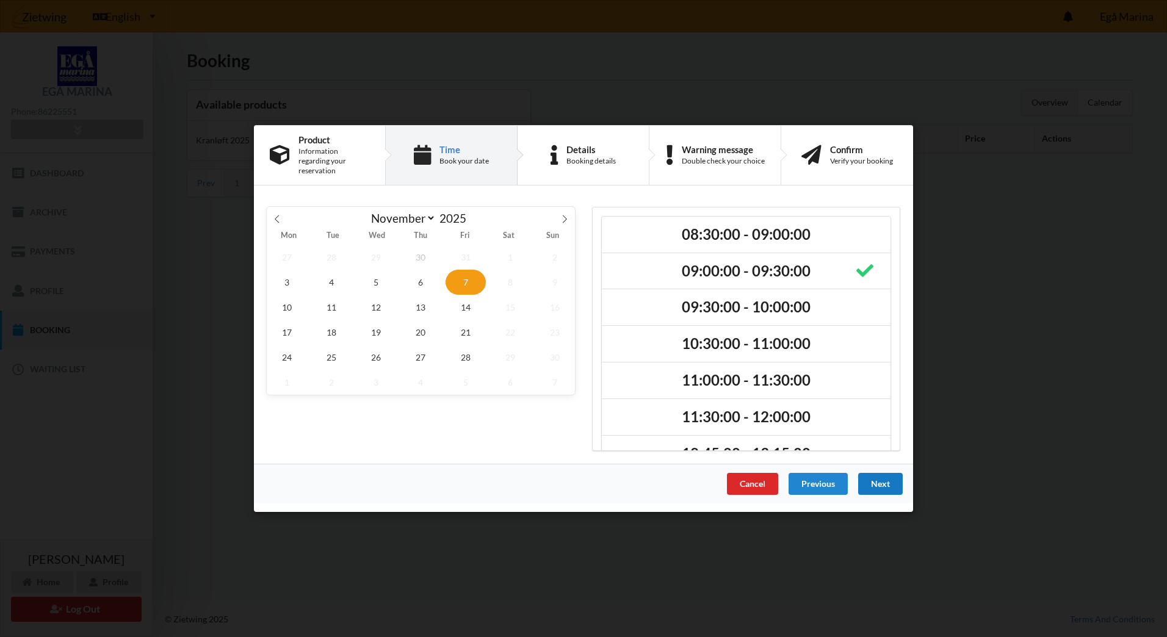
click at [880, 478] on div "Next" at bounding box center [880, 484] width 45 height 22
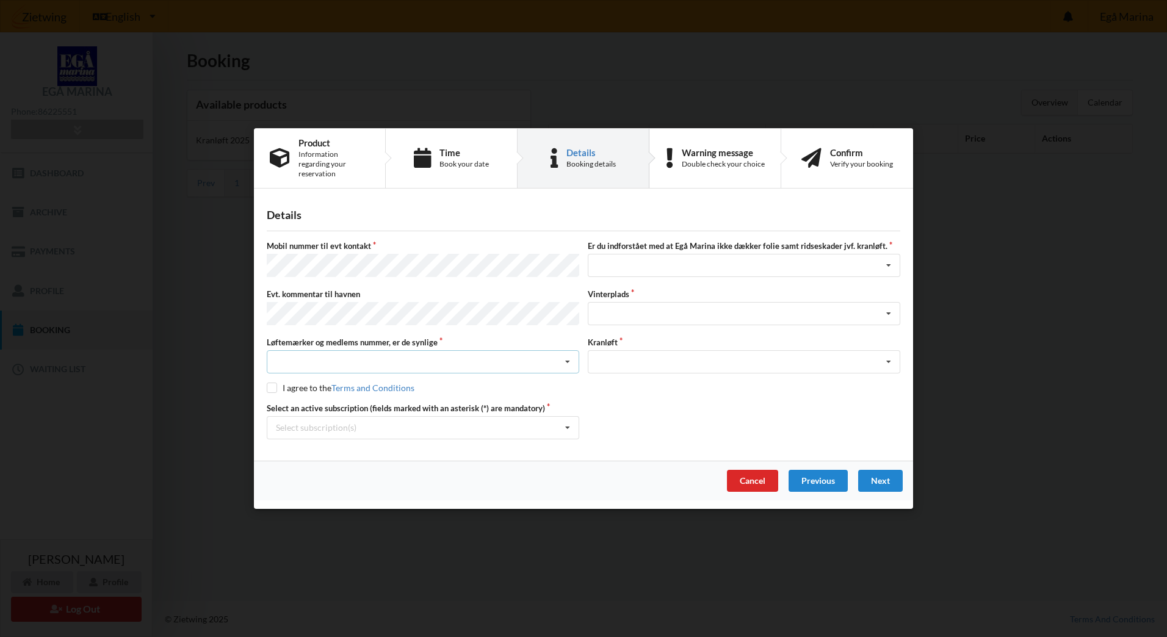
click at [567, 355] on icon at bounding box center [568, 362] width 18 height 23
click at [392, 397] on div "Ja, mine mærker er synlige og intakte" at bounding box center [422, 407] width 311 height 23
click at [272, 383] on input "checkbox" at bounding box center [272, 388] width 10 height 10
checkbox input "true"
click at [571, 421] on icon at bounding box center [568, 428] width 18 height 23
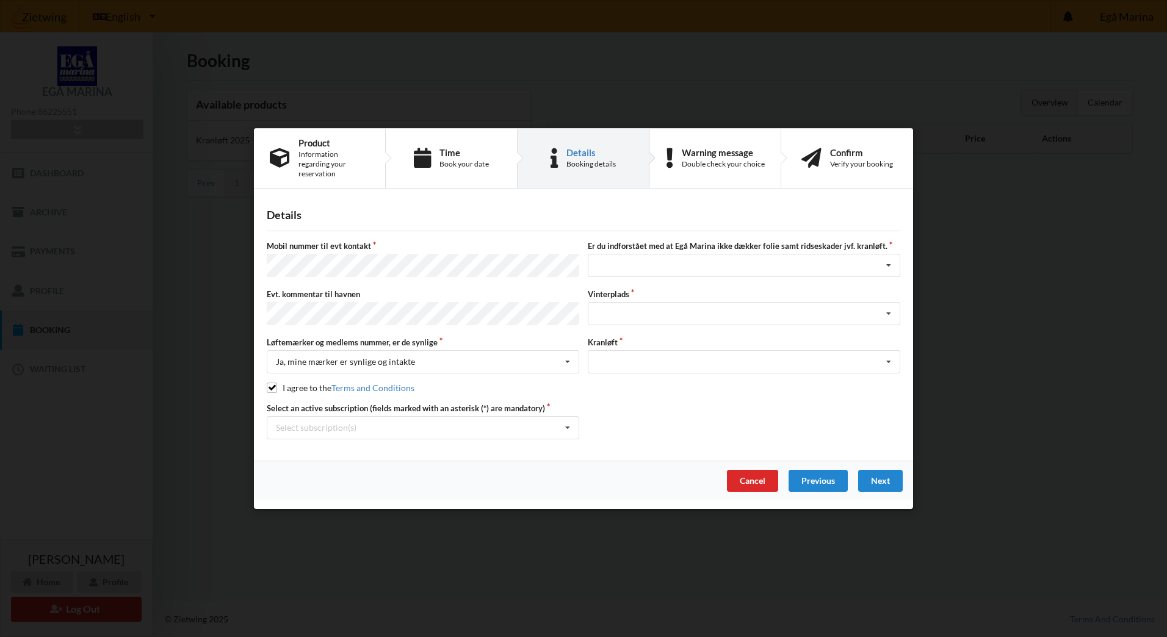
click at [625, 404] on div "Select an active subscription (fields marked with an asterisk (*) are mandatory…" at bounding box center [584, 421] width 642 height 37
click at [568, 421] on icon at bounding box center [568, 428] width 18 height 23
click at [523, 440] on div "* 12 tons stativ - 1 sæt støtteben" at bounding box center [422, 450] width 311 height 23
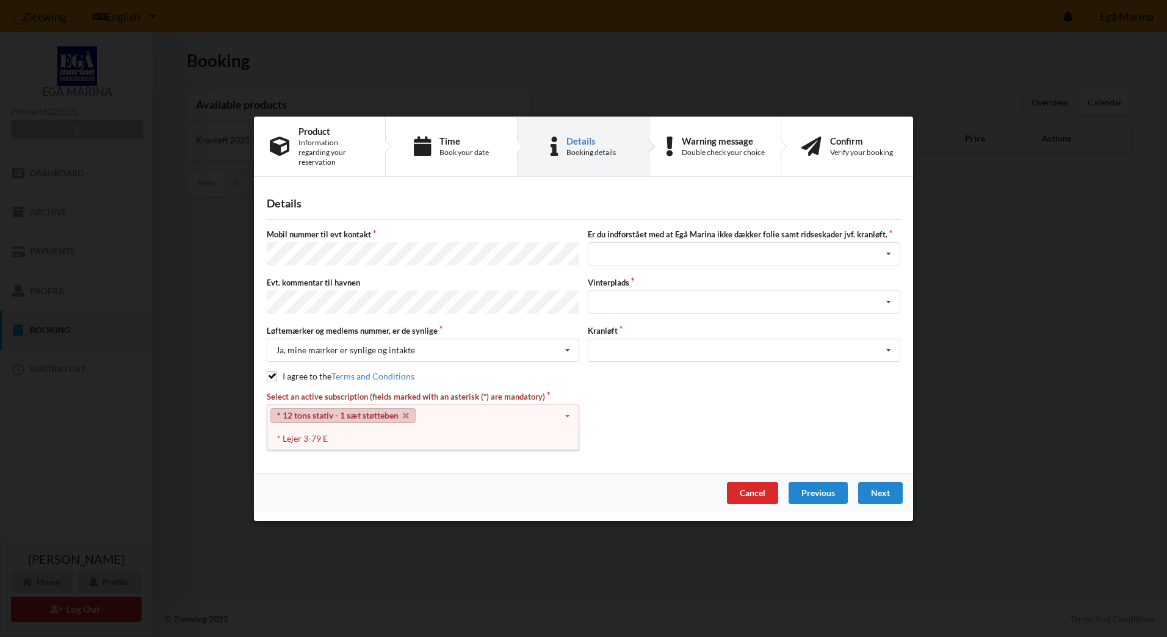
click at [689, 391] on div "Select an active subscription (fields marked with an asterisk (*) are mandatory…" at bounding box center [584, 421] width 642 height 60
click at [569, 410] on icon at bounding box center [568, 416] width 18 height 23
click at [571, 408] on icon at bounding box center [568, 416] width 18 height 23
click at [375, 432] on div "* Lejer 3-79 E" at bounding box center [422, 438] width 311 height 23
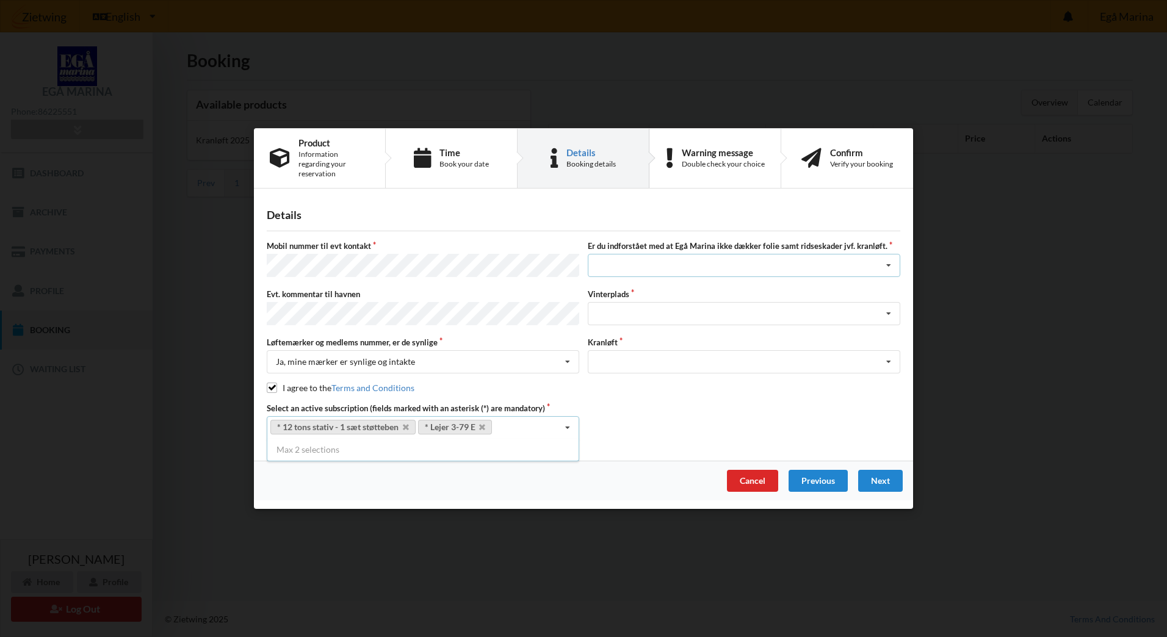
click at [890, 264] on icon at bounding box center [889, 266] width 18 height 23
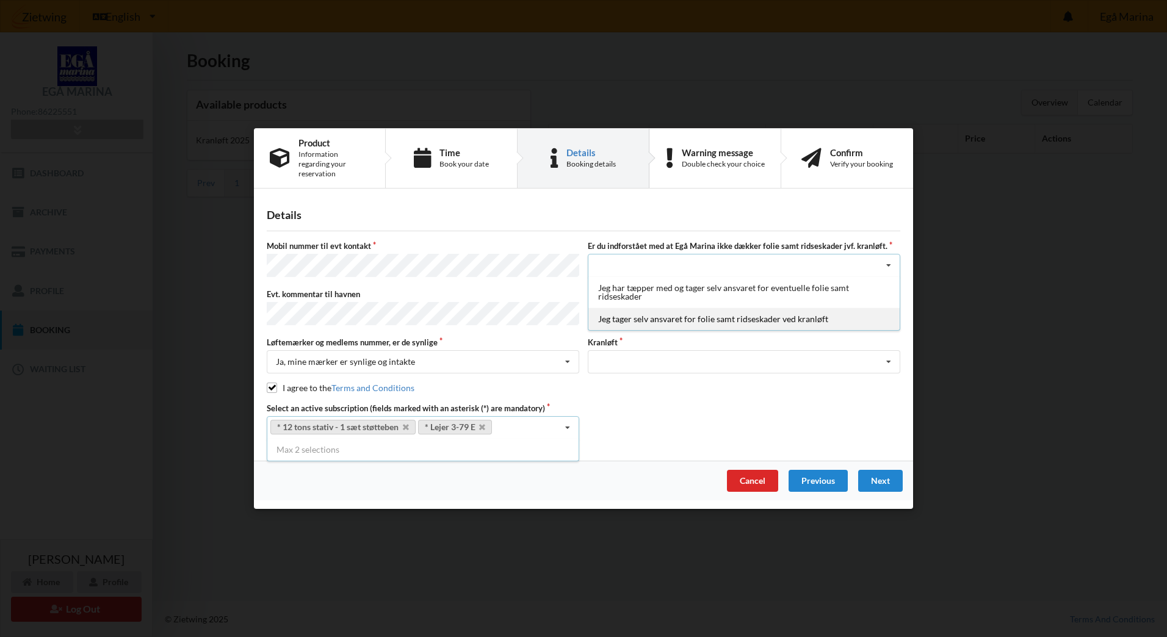
click at [799, 322] on div "Jeg tager selv ansvaret for folie samt ridseskader ved kranløft" at bounding box center [744, 319] width 311 height 23
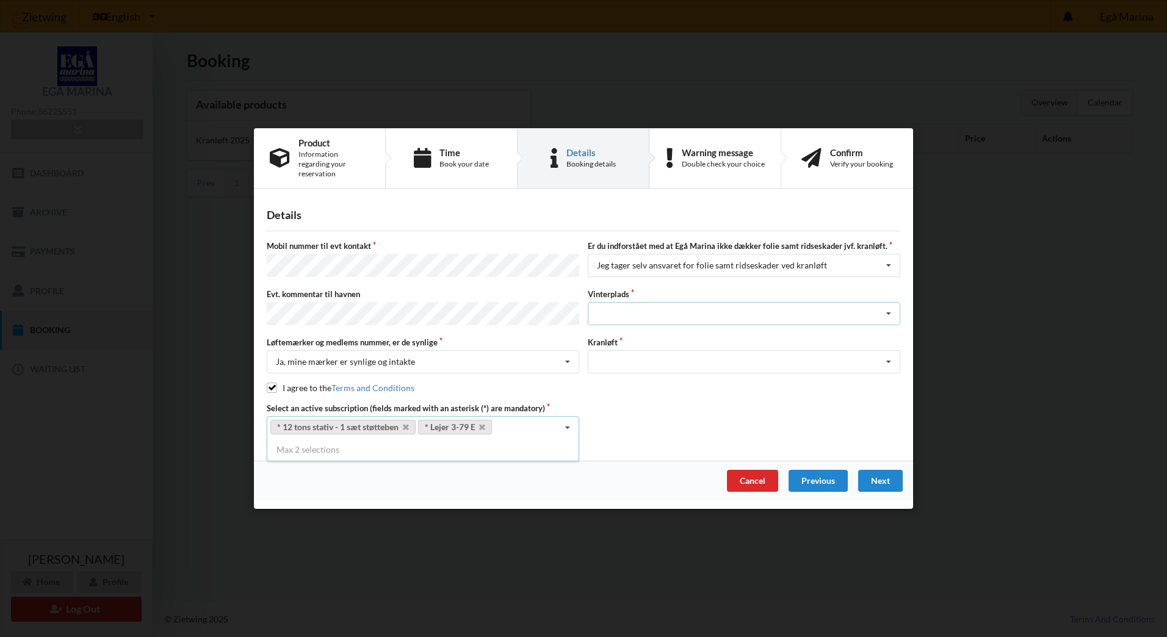
click at [893, 307] on icon at bounding box center [889, 314] width 18 height 23
click at [651, 482] on div "Cancel Previous Next" at bounding box center [583, 481] width 659 height 40
click at [891, 308] on icon at bounding box center [889, 314] width 18 height 23
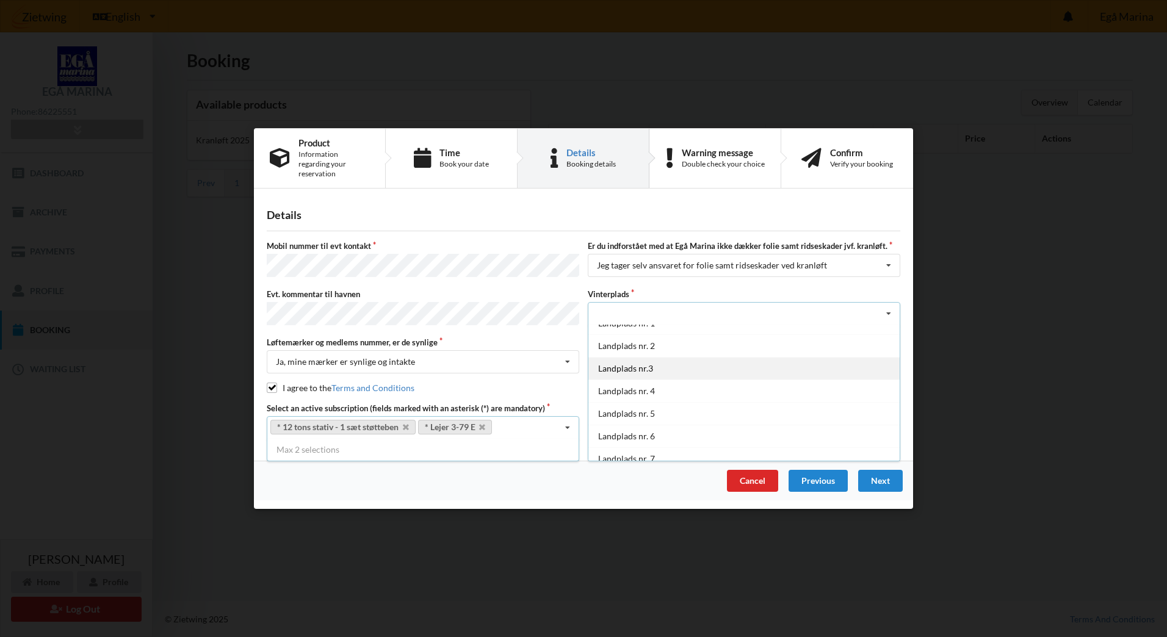
click at [680, 365] on div "Landplads nr.3" at bounding box center [744, 368] width 311 height 23
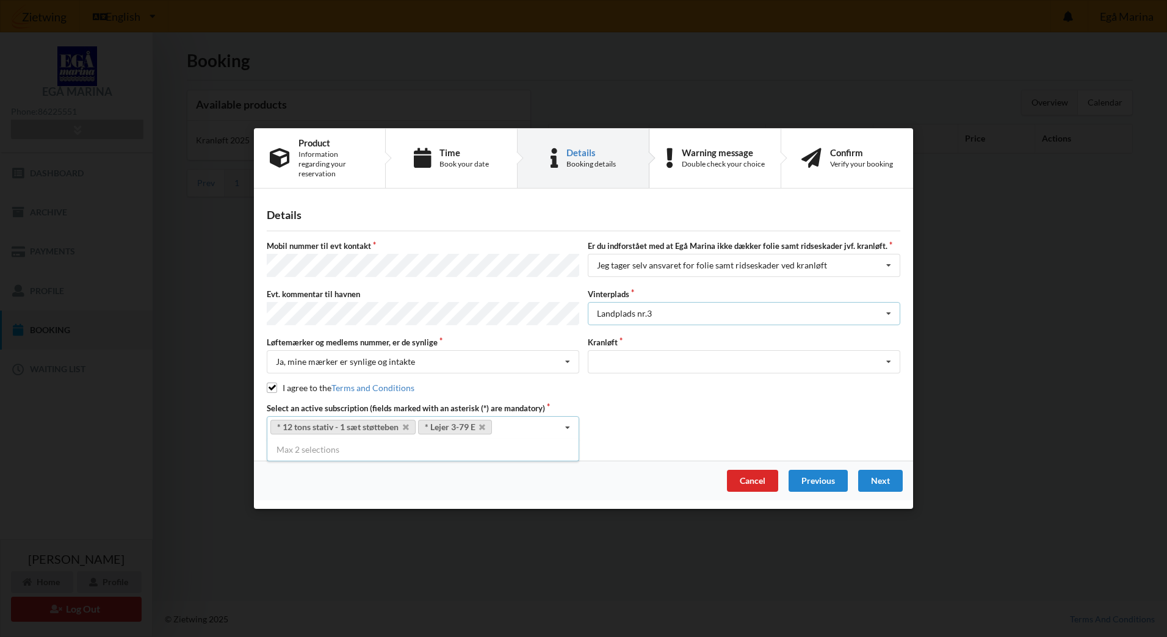
click at [896, 304] on icon at bounding box center [889, 314] width 18 height 23
click at [615, 479] on div "Cancel Previous Next" at bounding box center [583, 481] width 659 height 40
click at [885, 355] on icon at bounding box center [889, 362] width 18 height 23
click at [658, 379] on div "Optagning" at bounding box center [744, 384] width 311 height 23
click at [895, 311] on icon at bounding box center [889, 314] width 18 height 23
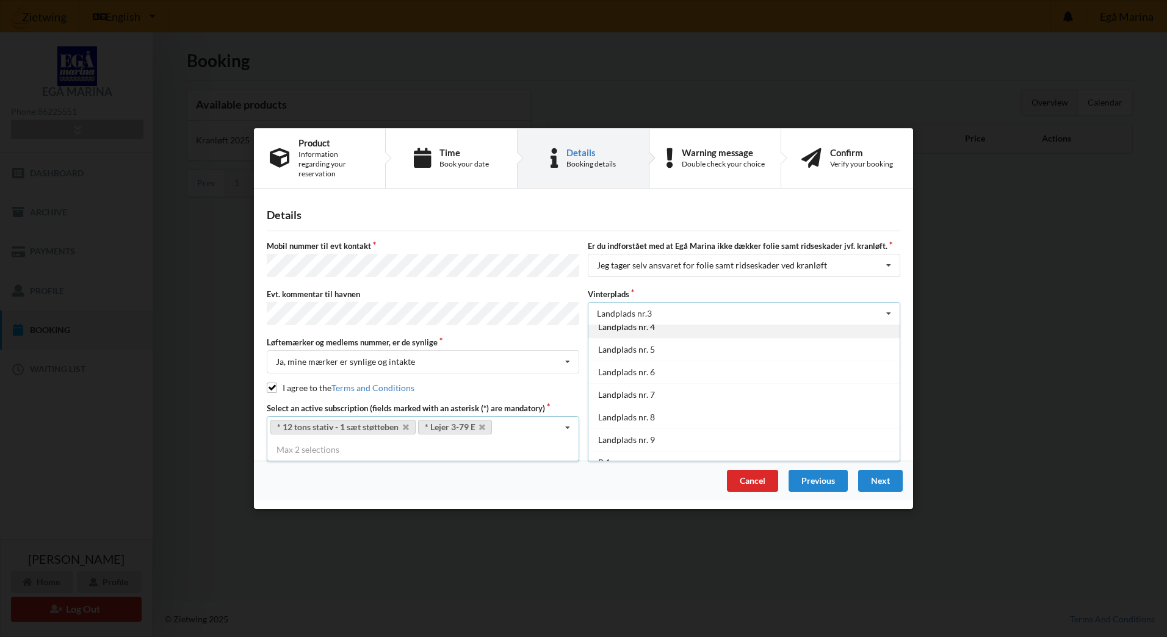
scroll to position [0, 0]
click at [841, 289] on label "Vinterplads" at bounding box center [744, 294] width 313 height 11
click at [885, 308] on icon at bounding box center [889, 314] width 18 height 23
click at [893, 209] on div "Details" at bounding box center [584, 215] width 634 height 14
click at [890, 308] on icon at bounding box center [889, 314] width 18 height 23
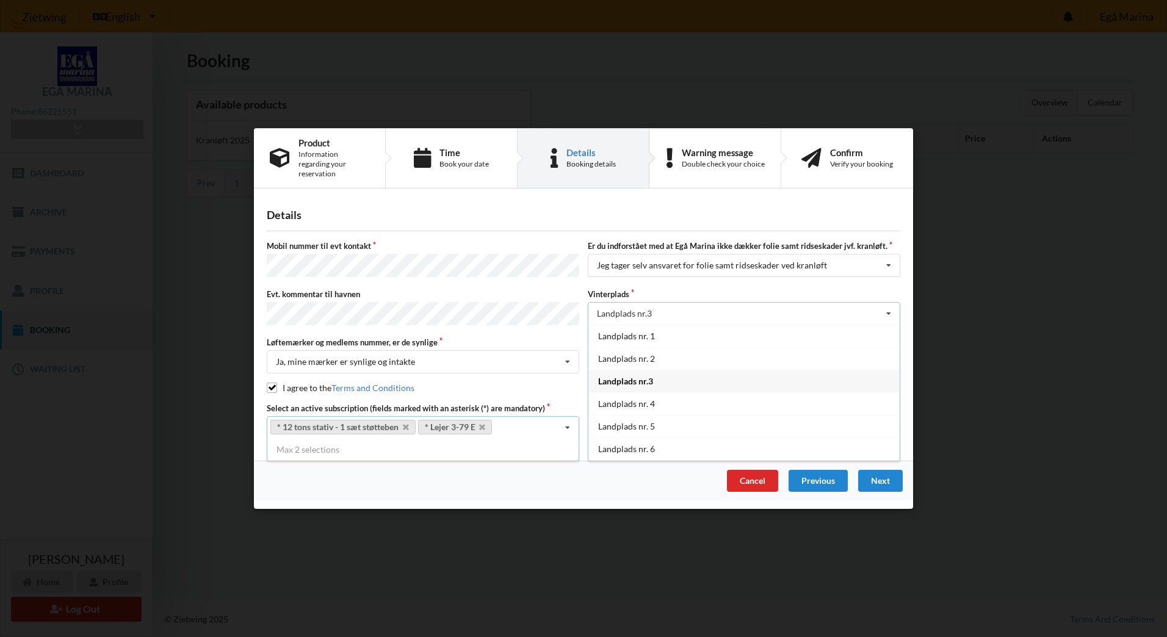
click at [712, 374] on div "Landplads nr.3" at bounding box center [744, 381] width 311 height 23
click at [890, 473] on div "Next" at bounding box center [880, 481] width 45 height 22
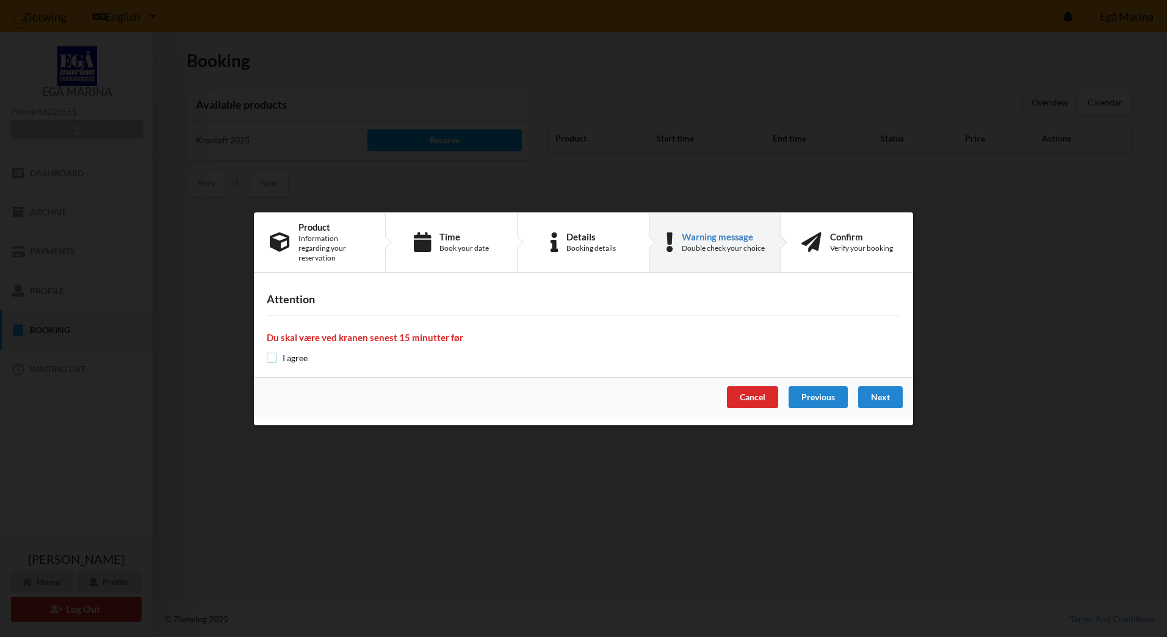
click at [269, 353] on input "checkbox" at bounding box center [272, 358] width 10 height 10
checkbox input "true"
click at [893, 394] on div "Next" at bounding box center [880, 397] width 45 height 22
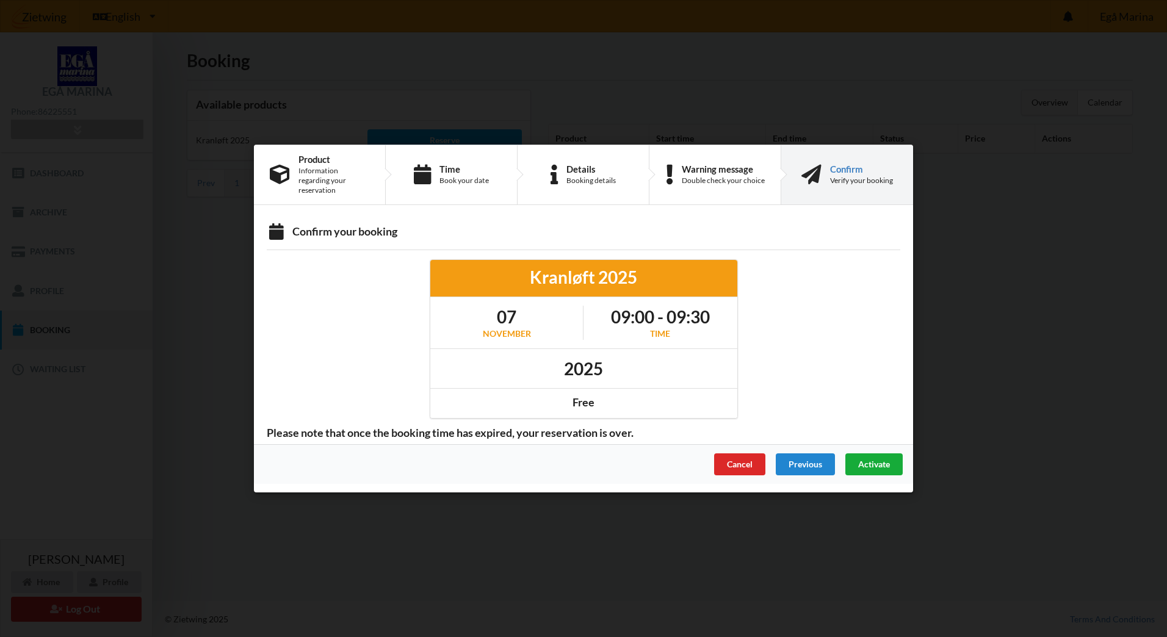
click at [878, 459] on span "Activate" at bounding box center [874, 464] width 32 height 10
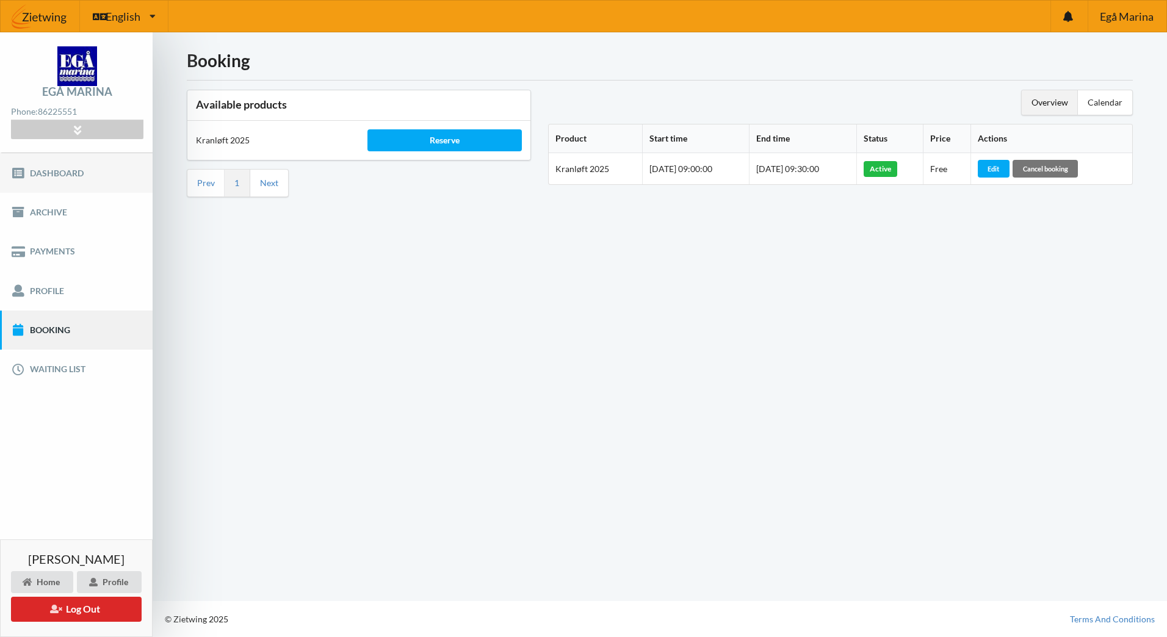
click at [69, 173] on link "Dashboard" at bounding box center [76, 172] width 153 height 39
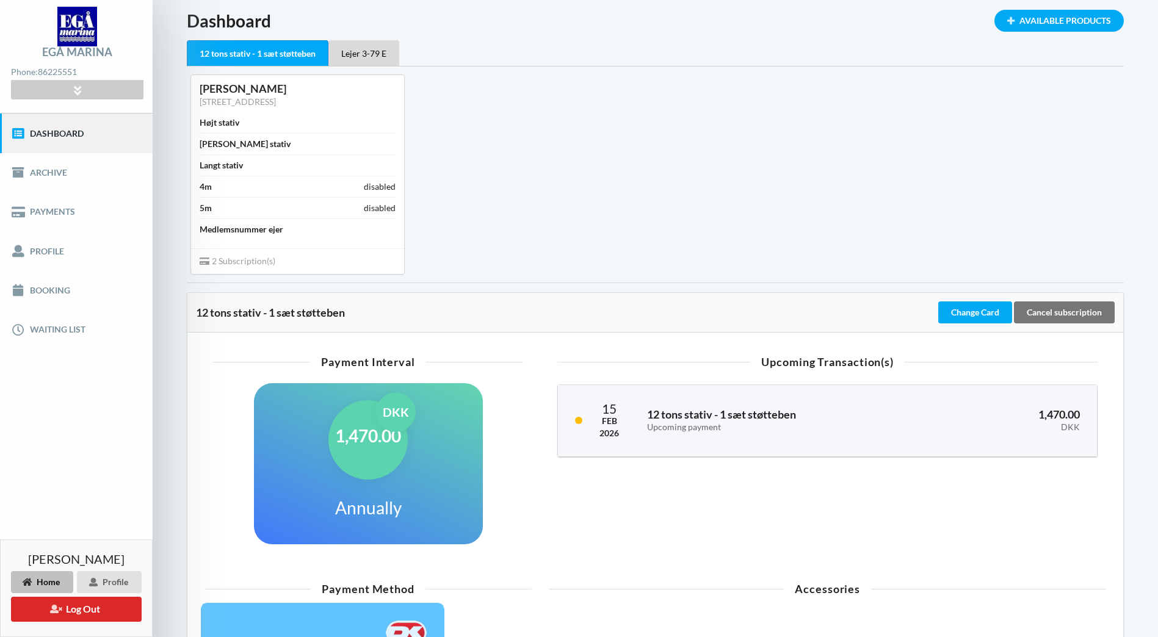
scroll to position [61, 0]
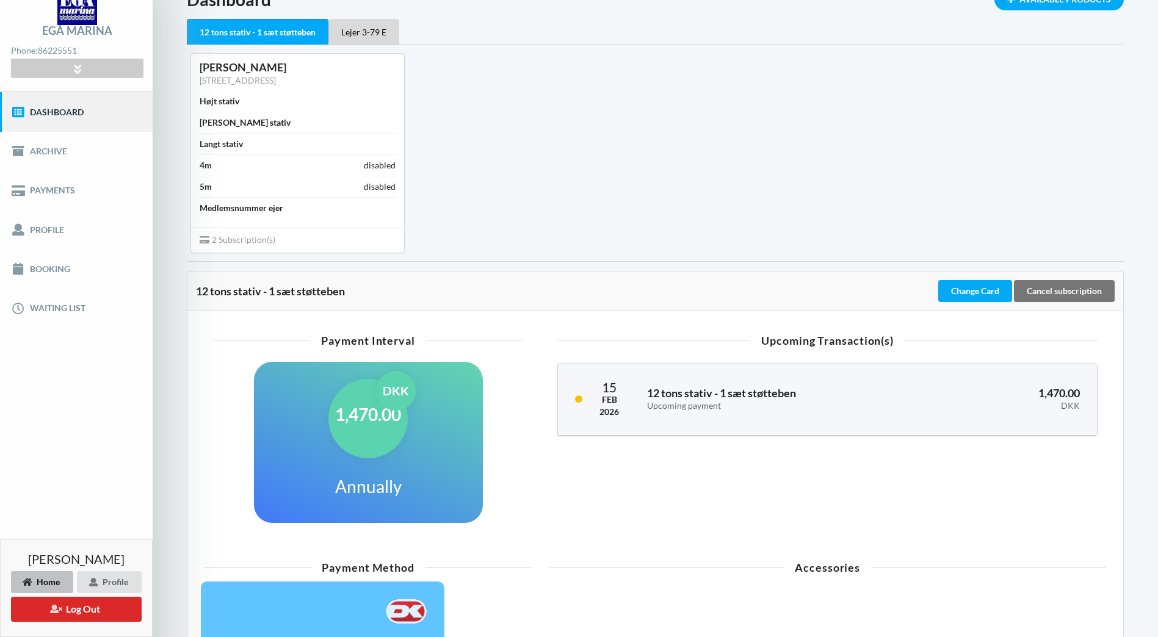
click at [386, 165] on div "disabled" at bounding box center [380, 165] width 32 height 12
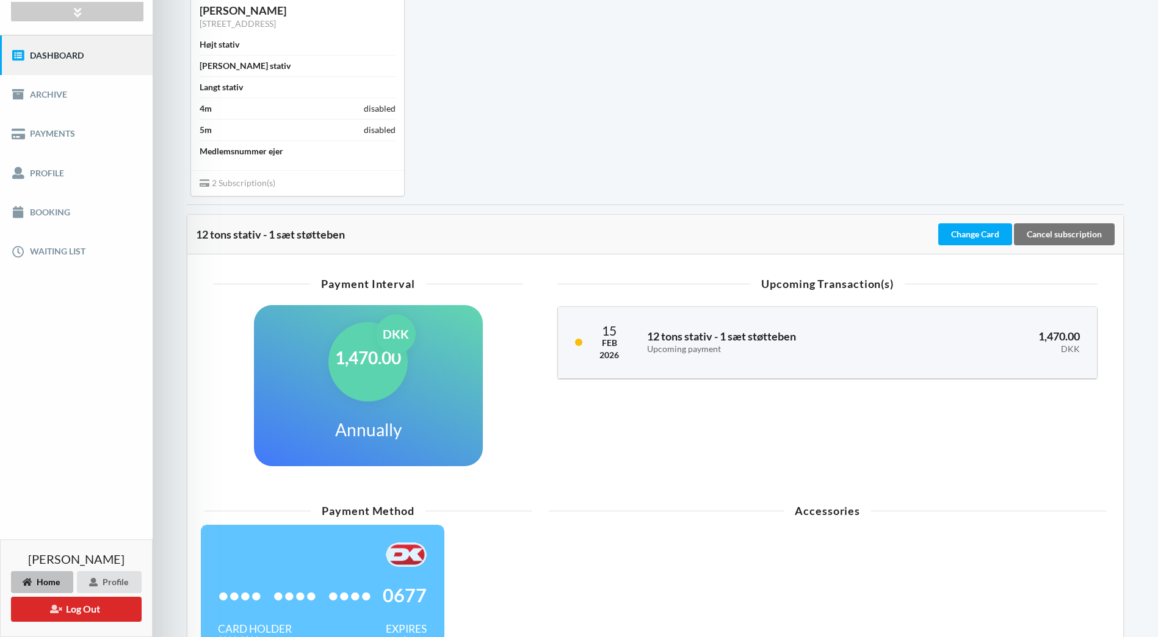
scroll to position [0, 0]
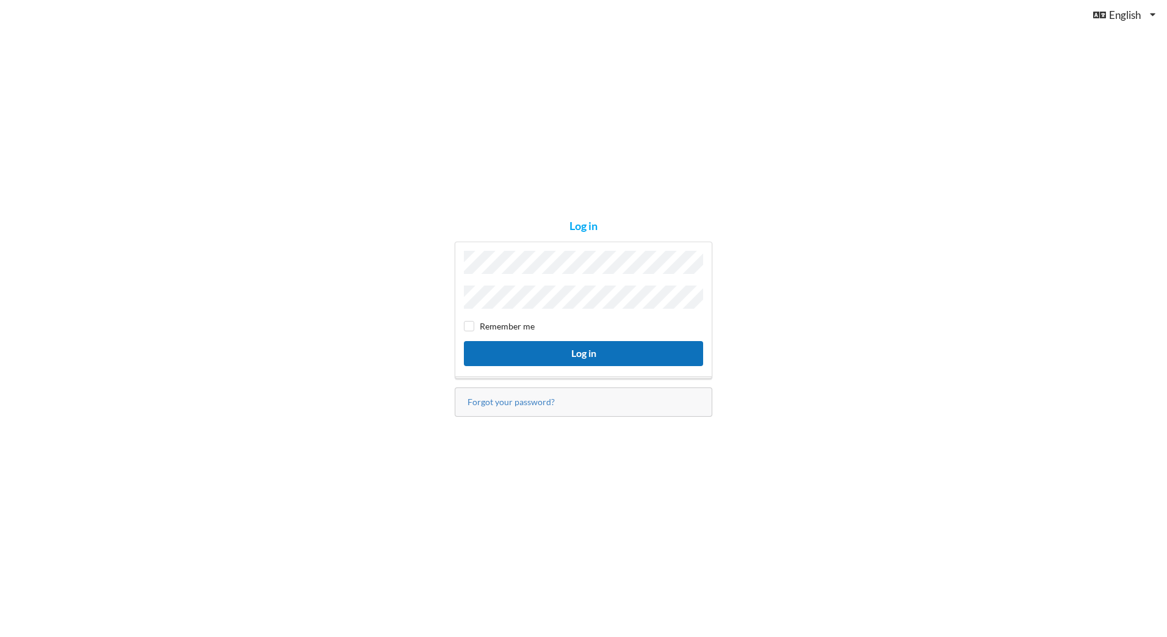
click at [572, 354] on button "Log in" at bounding box center [583, 353] width 239 height 25
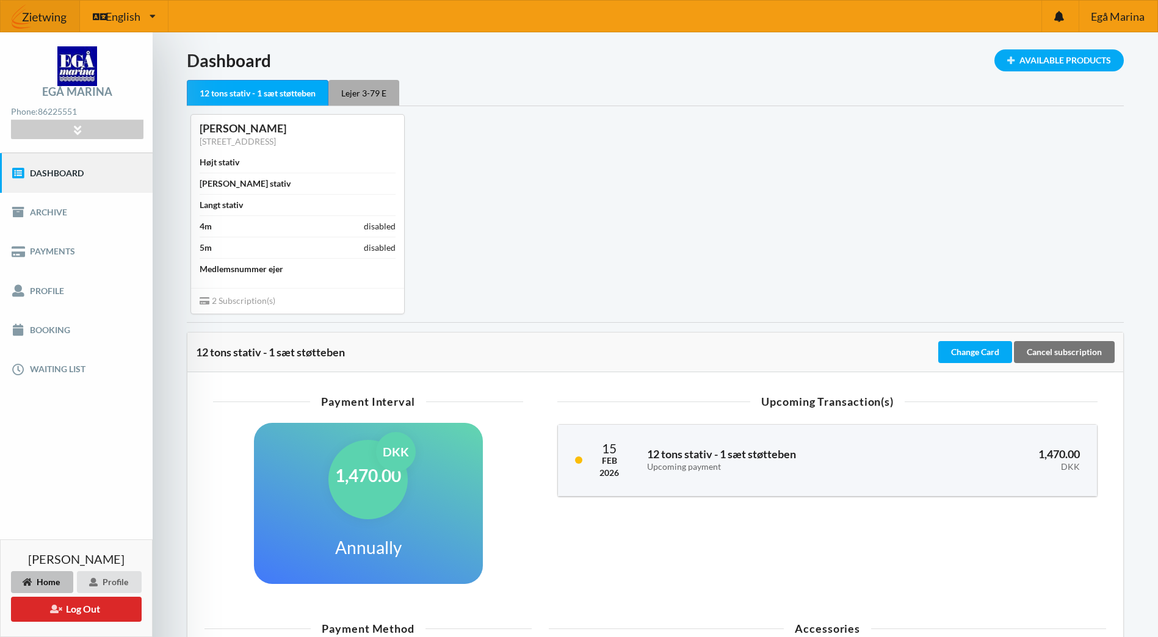
click at [369, 89] on div "Lejer 3-79 E" at bounding box center [363, 93] width 71 height 26
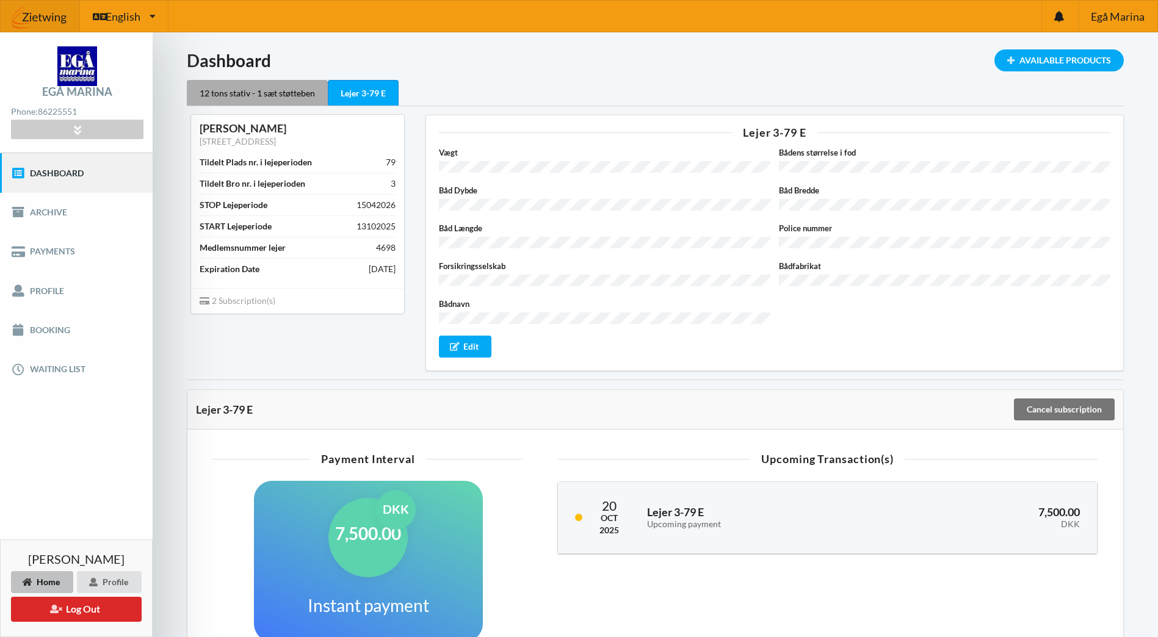
click at [285, 95] on div "12 tons stativ - 1 sæt støtteben" at bounding box center [257, 93] width 141 height 26
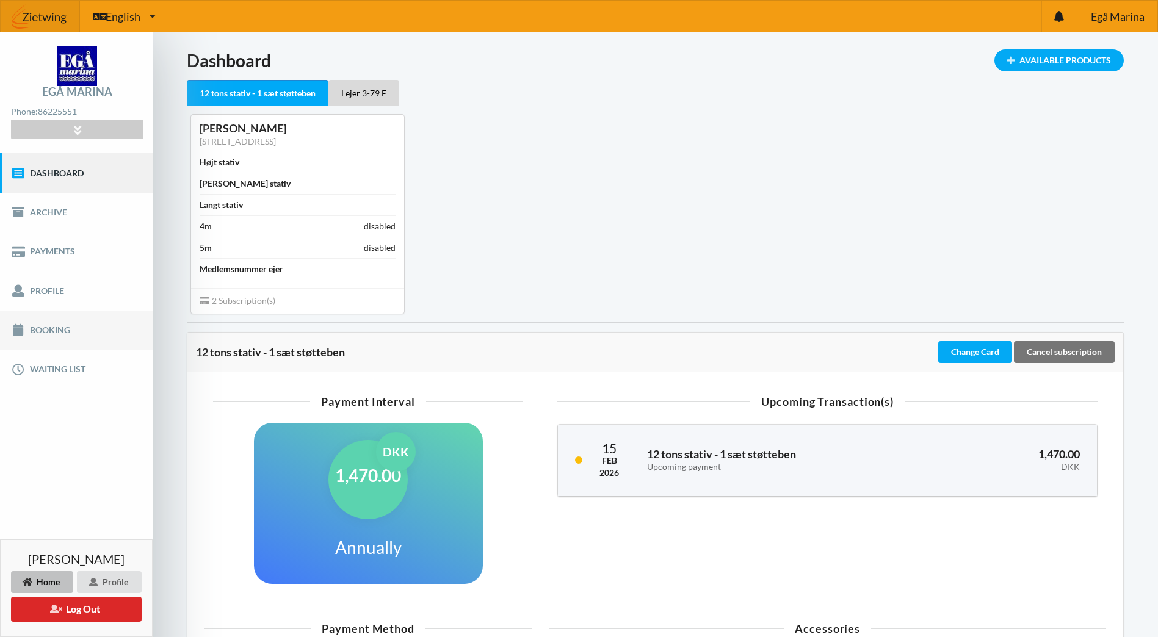
click at [56, 331] on link "Booking" at bounding box center [76, 330] width 153 height 39
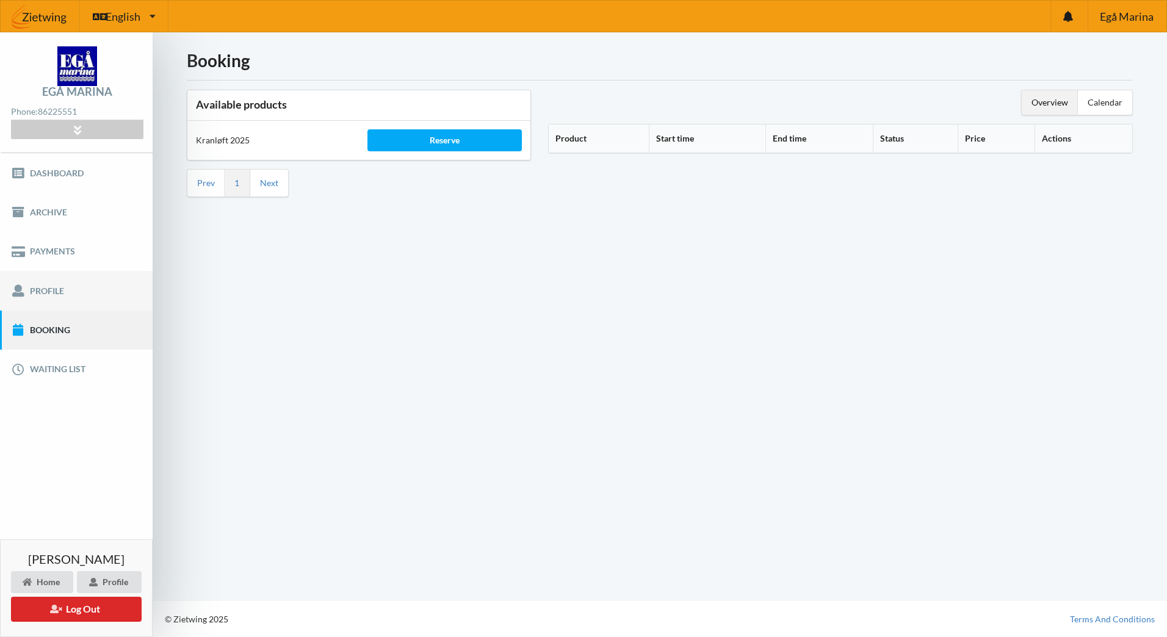
click at [51, 290] on link "Profile" at bounding box center [76, 290] width 153 height 39
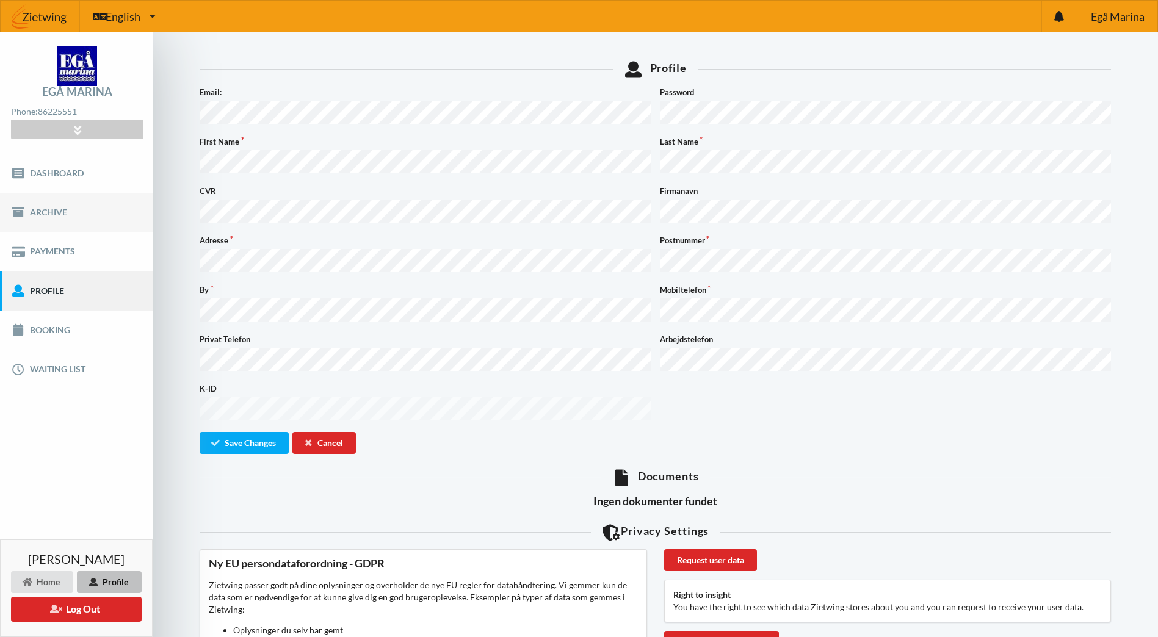
click at [64, 218] on link "Archive" at bounding box center [76, 212] width 153 height 39
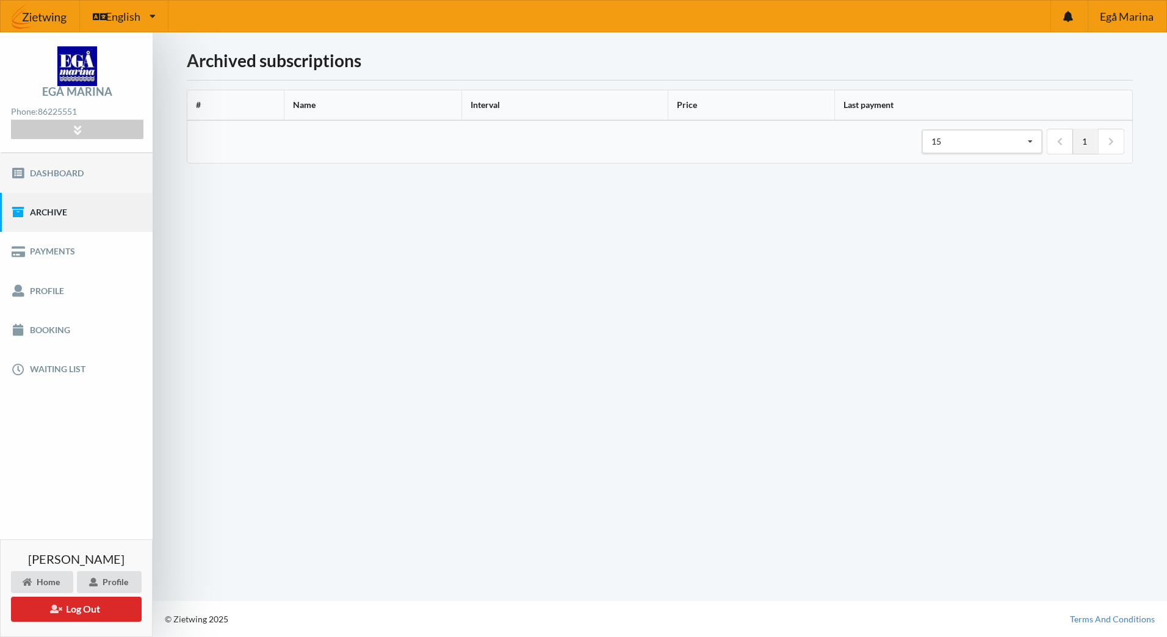
click at [70, 174] on link "Dashboard" at bounding box center [76, 172] width 153 height 39
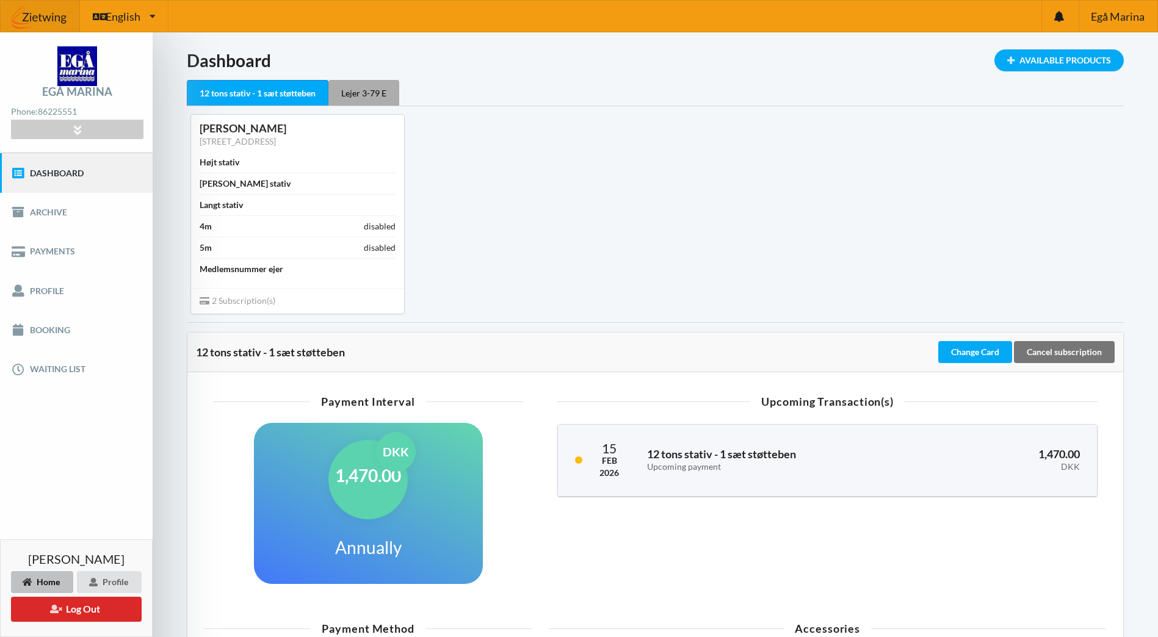
click at [354, 89] on div "Lejer 3-79 E" at bounding box center [363, 93] width 71 height 26
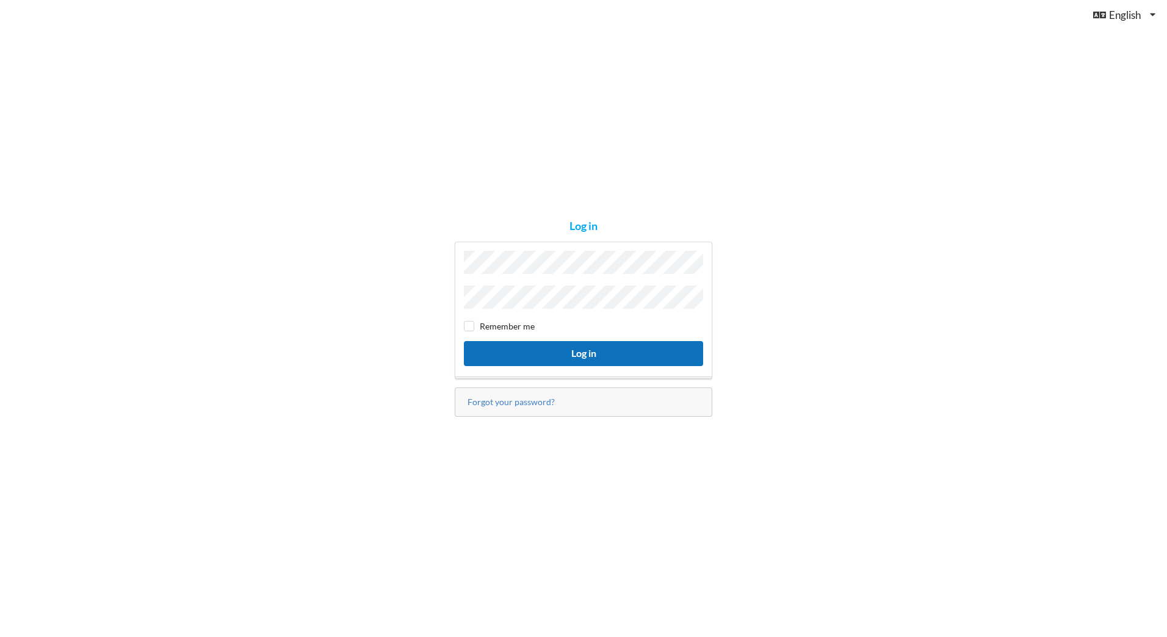
click at [553, 351] on button "Log in" at bounding box center [583, 353] width 239 height 25
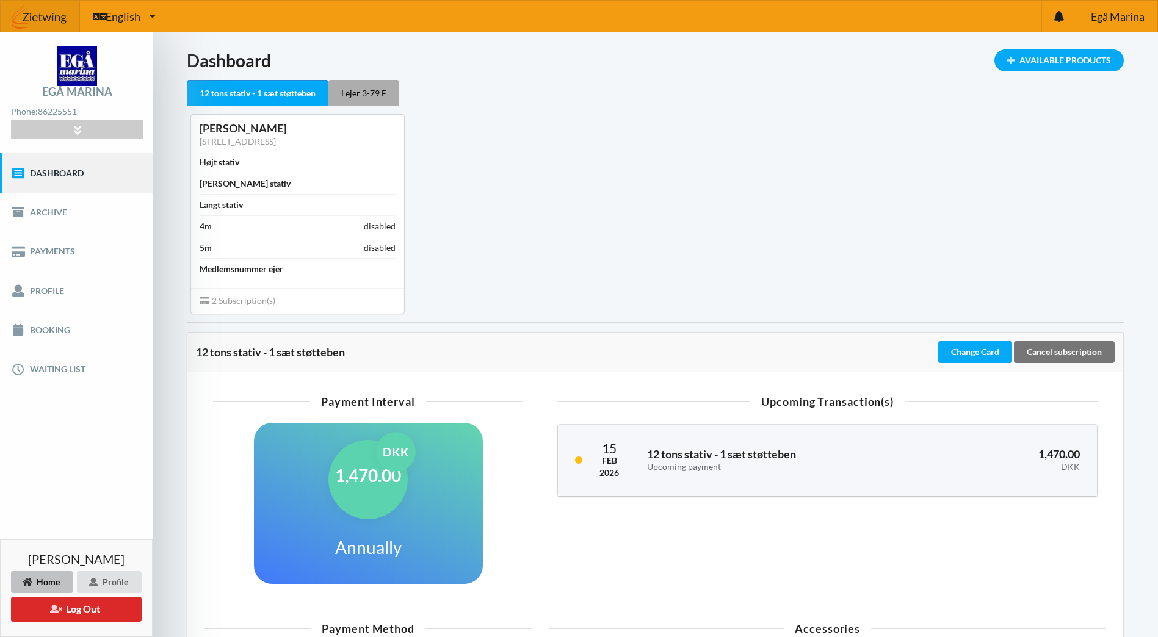
click at [379, 93] on div "Lejer 3-79 E" at bounding box center [363, 93] width 71 height 26
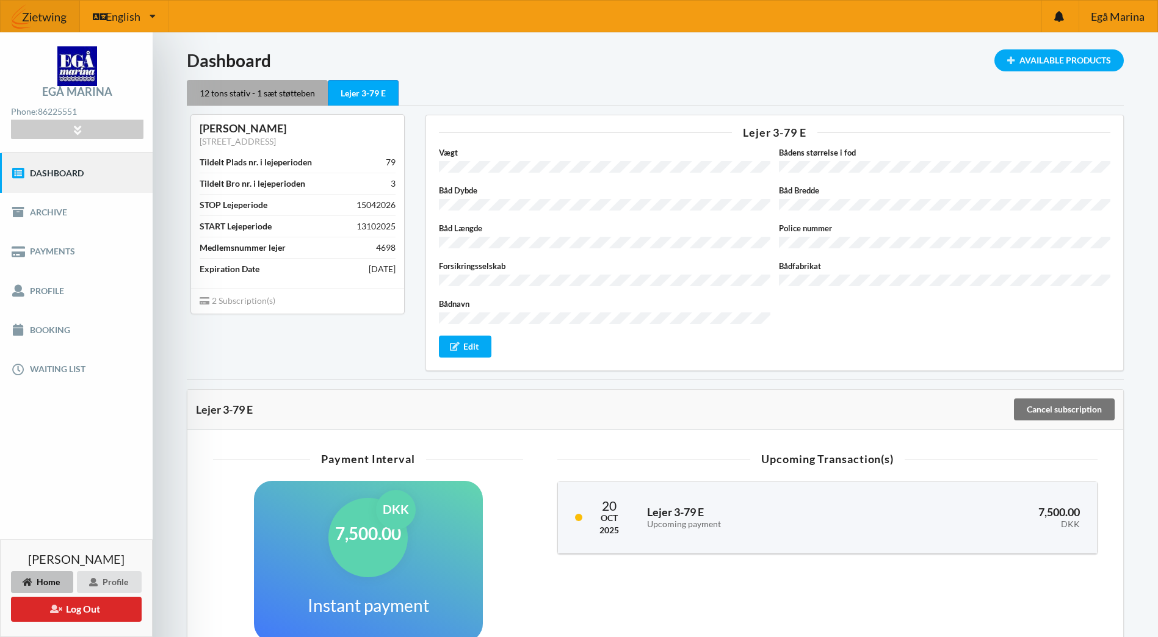
click at [269, 93] on div "12 tons stativ - 1 sæt støtteben" at bounding box center [257, 93] width 141 height 26
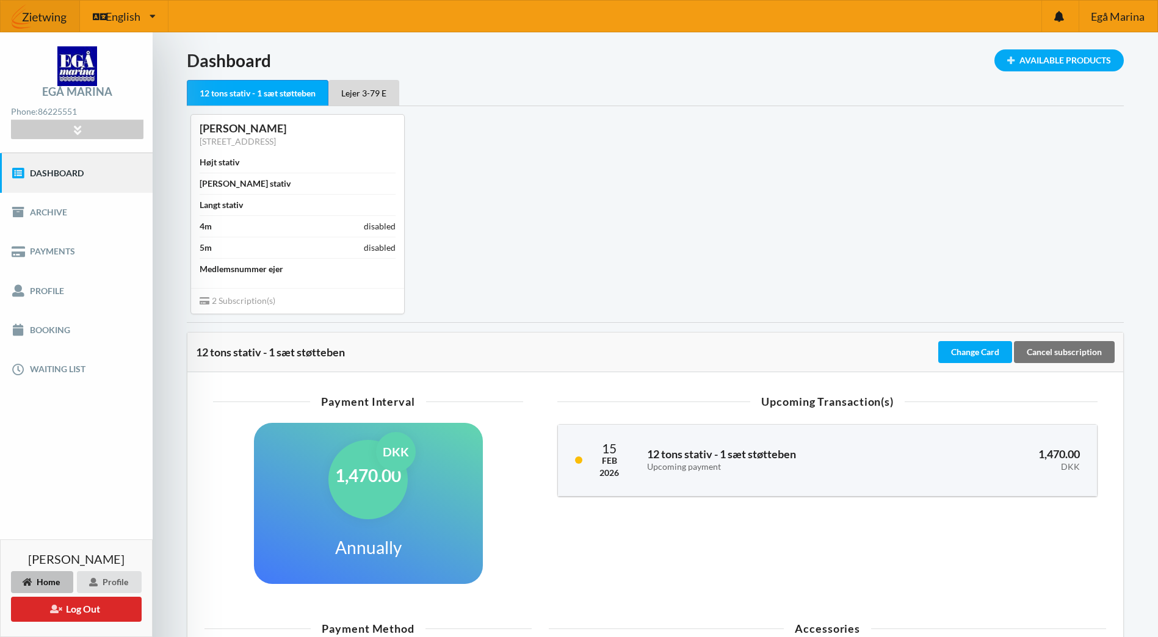
click at [319, 276] on div "Medlemsnummer ejer" at bounding box center [298, 268] width 196 height 21
click at [376, 93] on div "Lejer 3-79 E" at bounding box center [363, 93] width 71 height 26
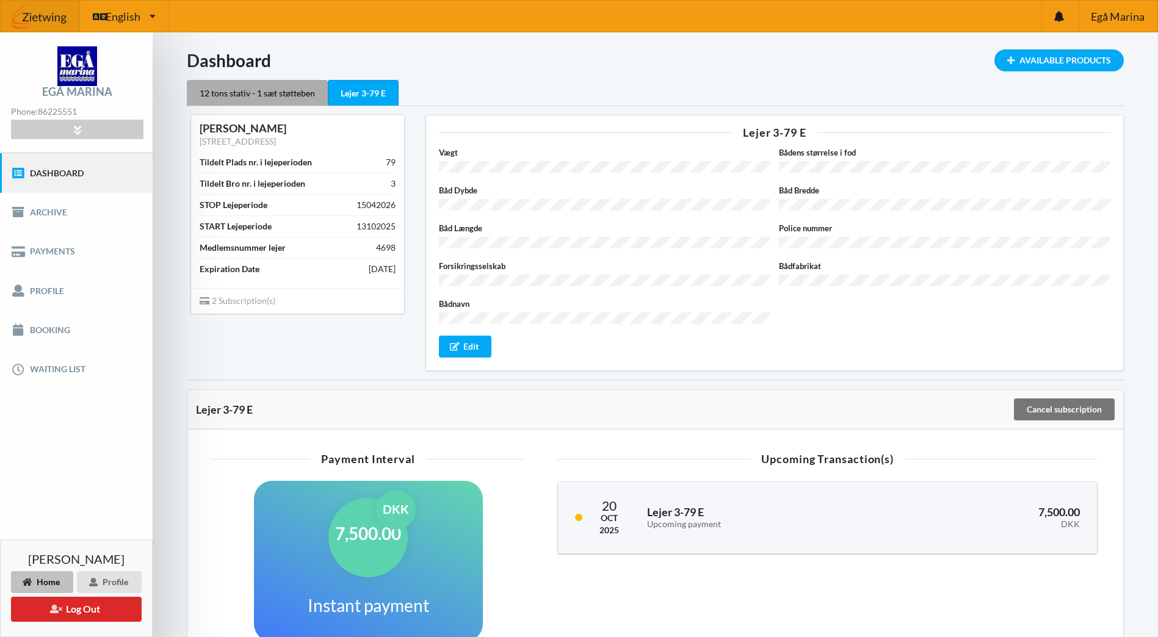
click at [273, 90] on div "12 tons stativ - 1 sæt støtteben" at bounding box center [257, 93] width 141 height 26
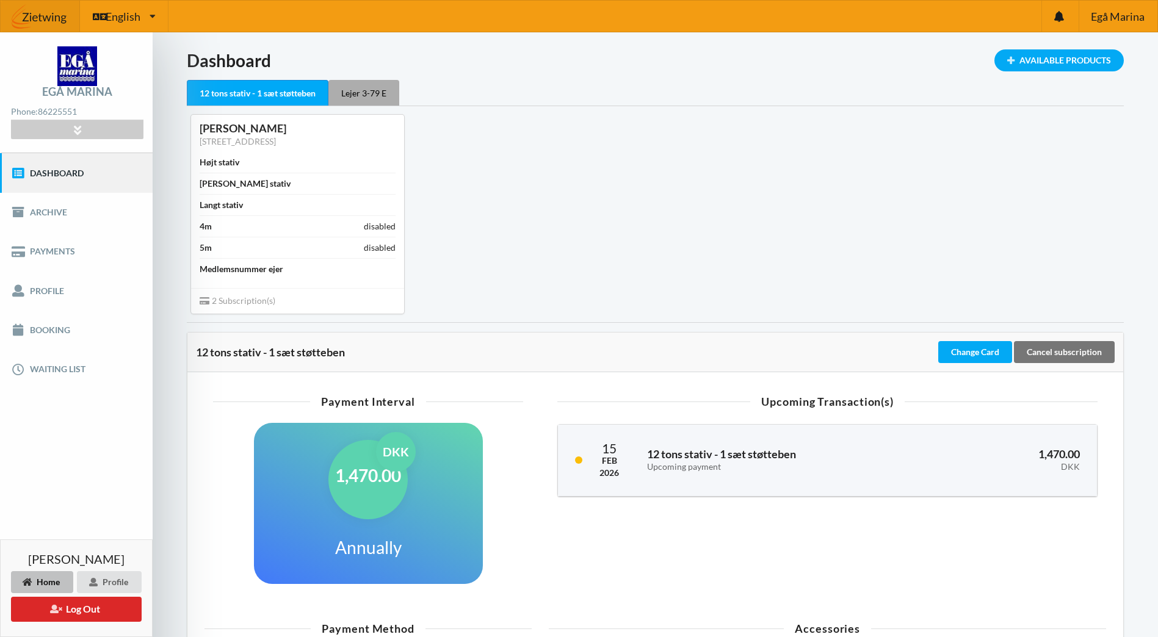
click at [360, 87] on div "Lejer 3-79 E" at bounding box center [363, 93] width 71 height 26
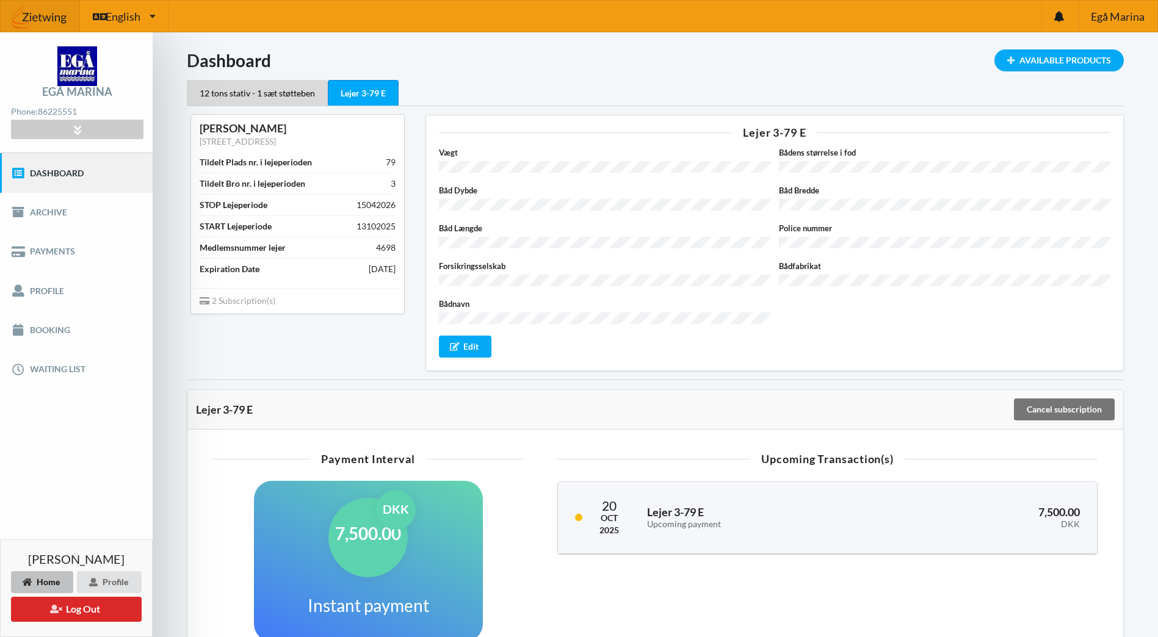
scroll to position [61, 0]
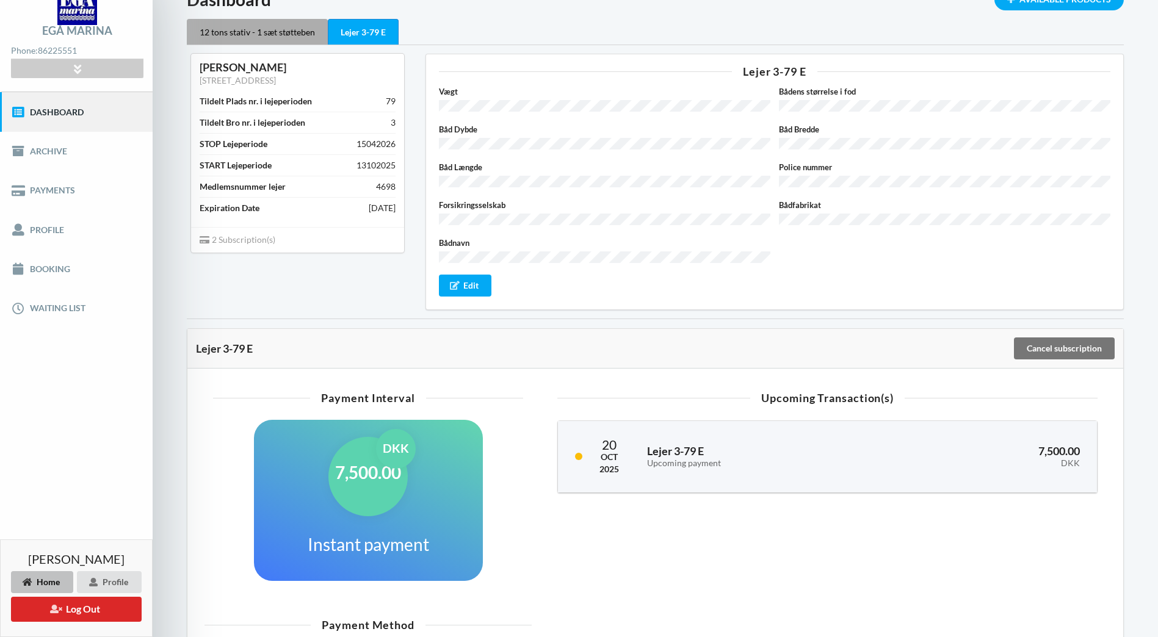
click at [275, 32] on div "12 tons stativ - 1 sæt støtteben" at bounding box center [257, 32] width 141 height 26
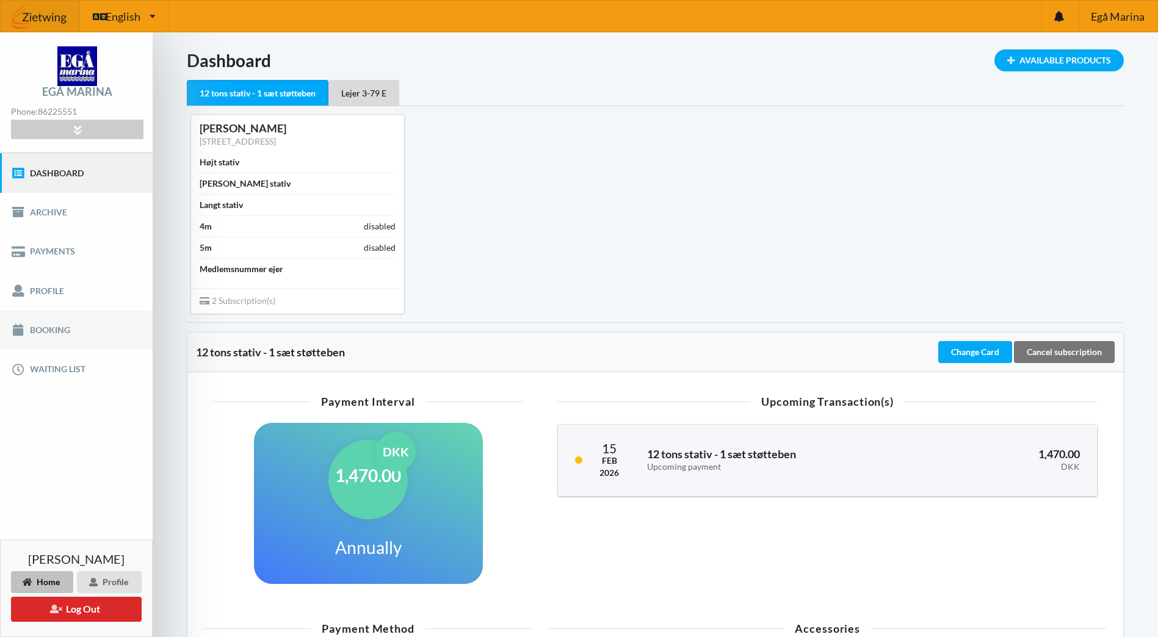
click at [47, 325] on link "Booking" at bounding box center [76, 330] width 153 height 39
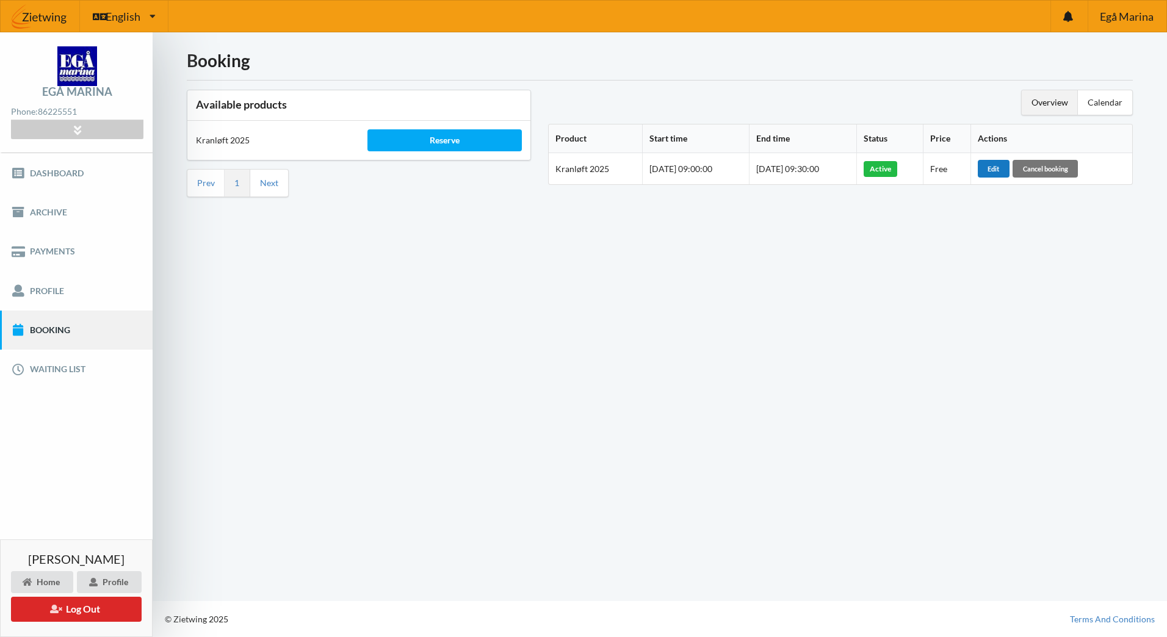
click at [1001, 173] on div "Edit" at bounding box center [994, 168] width 32 height 17
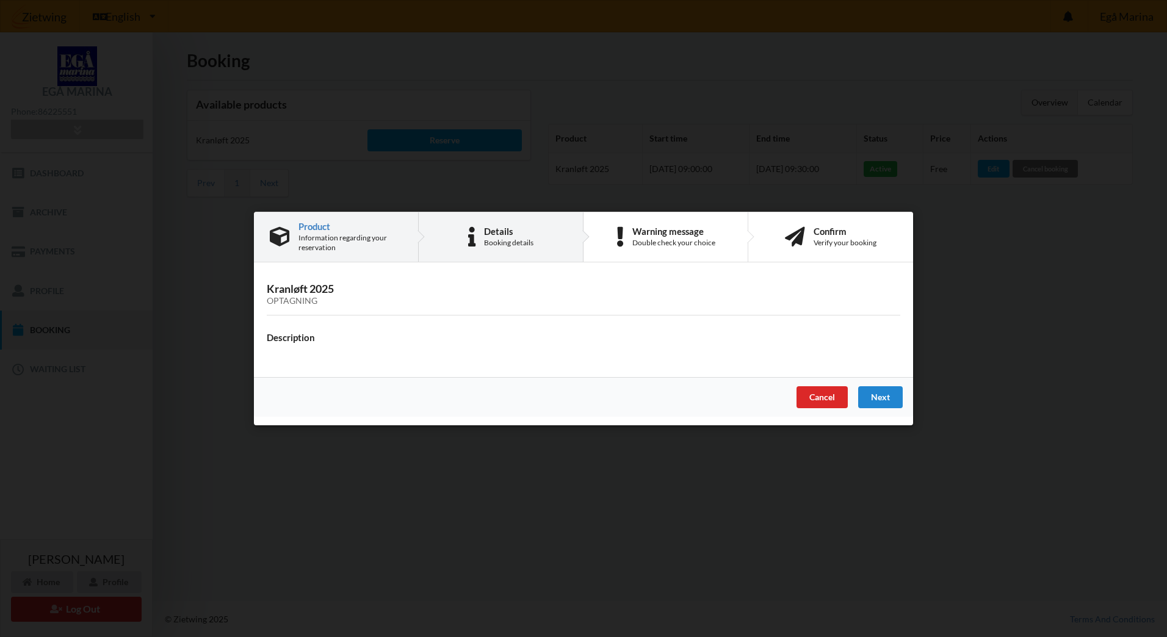
click at [468, 240] on icon at bounding box center [471, 237] width 7 height 20
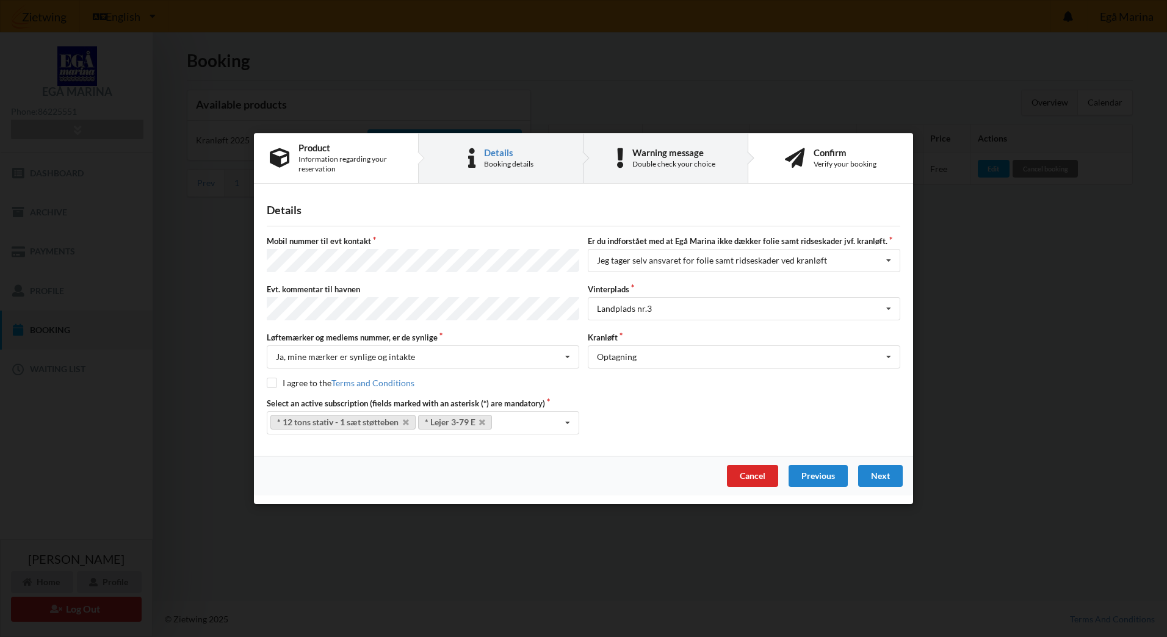
click at [650, 163] on div "Double check your choice" at bounding box center [674, 164] width 83 height 10
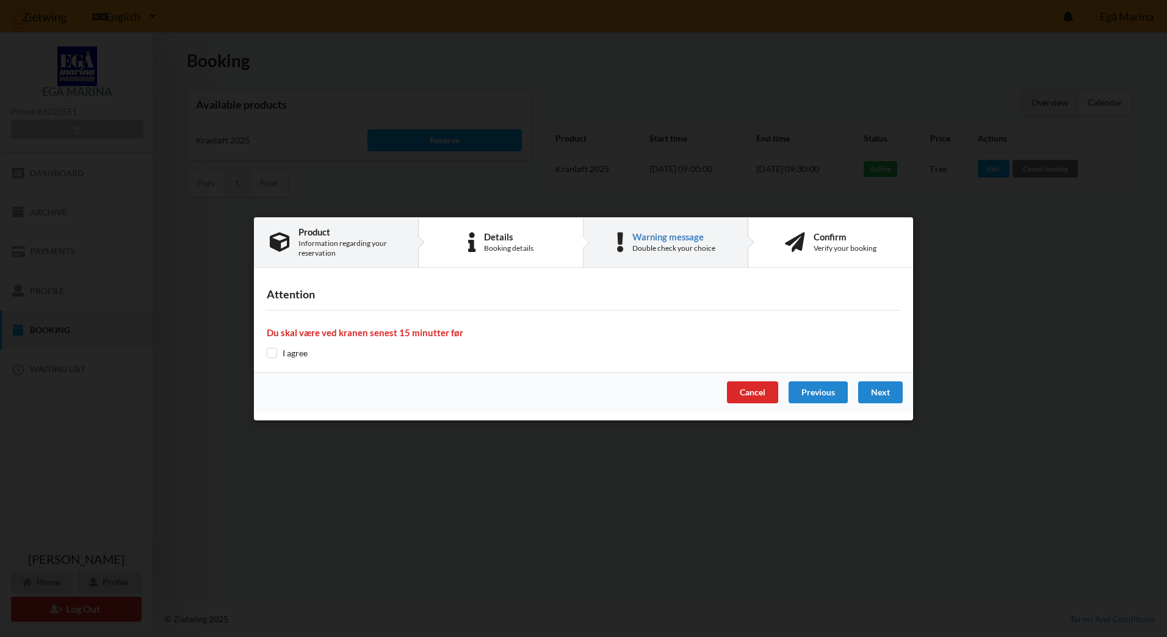
click at [339, 233] on div "Product" at bounding box center [351, 232] width 104 height 10
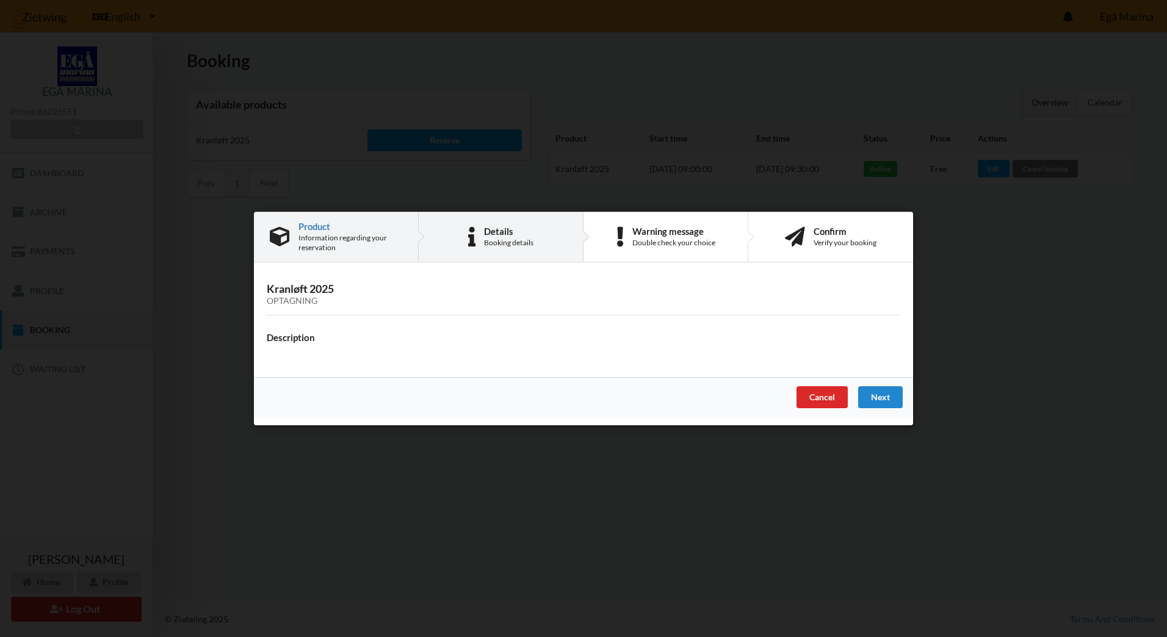
click at [484, 232] on div "Details Booking details" at bounding box center [501, 236] width 165 height 49
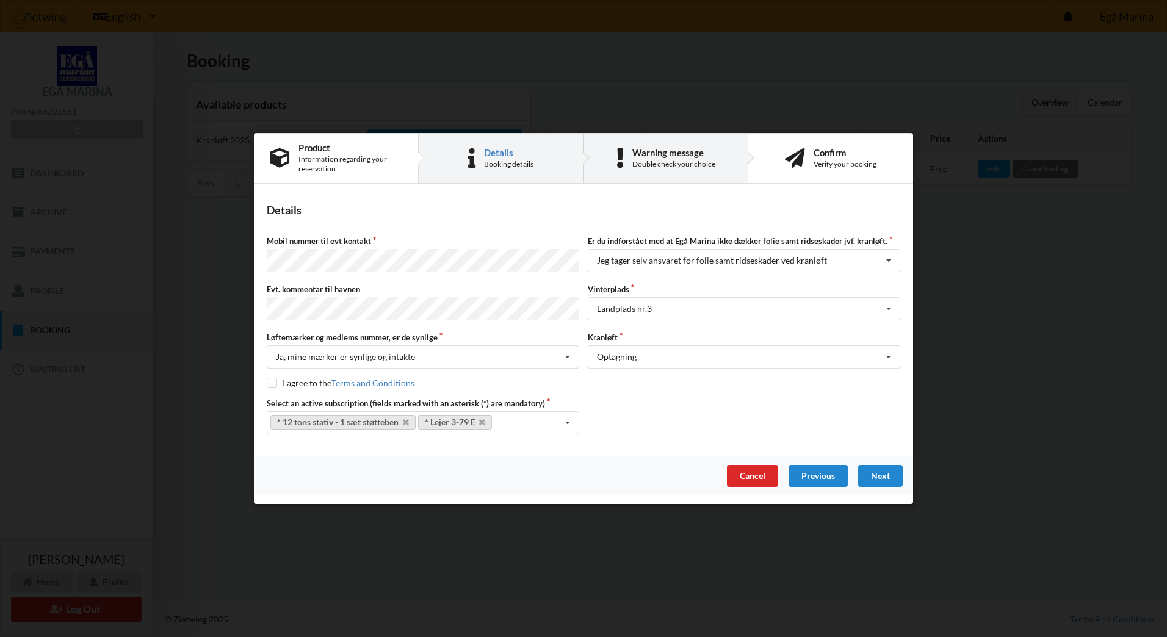
click at [630, 166] on div "Warning message Double check your choice" at bounding box center [666, 158] width 165 height 49
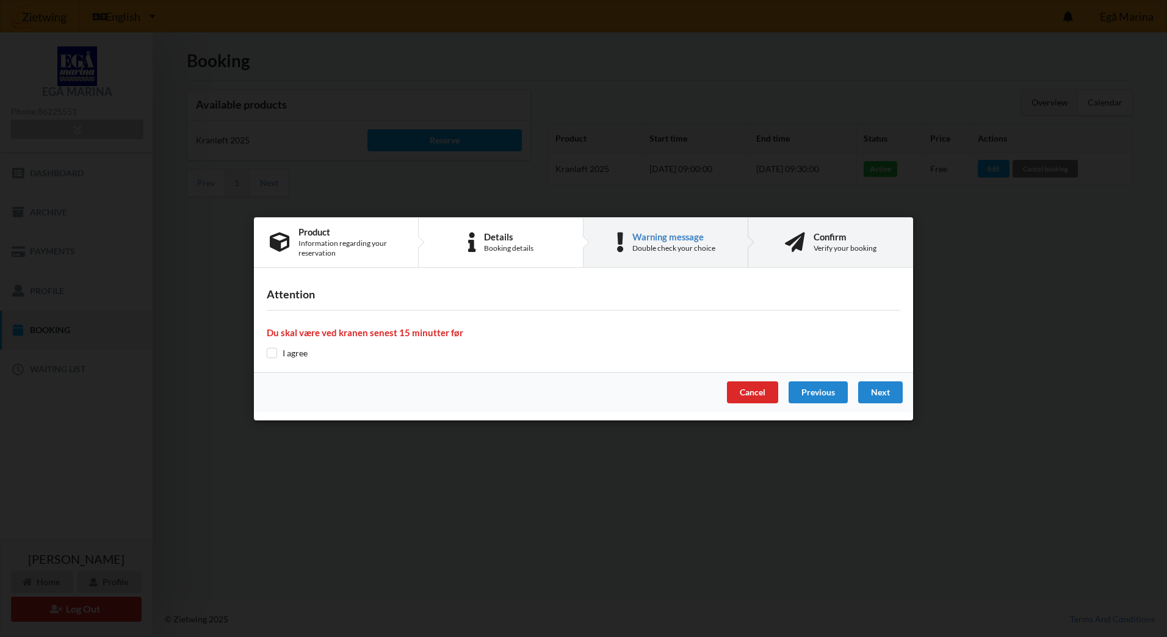
click at [836, 234] on div "Confirm" at bounding box center [845, 236] width 63 height 10
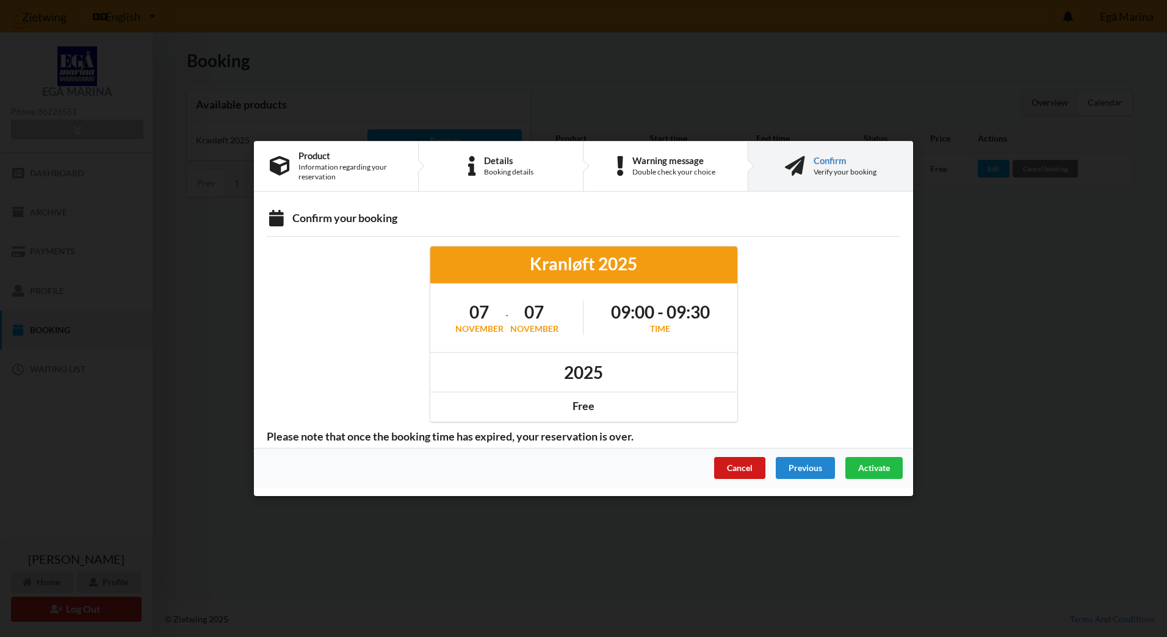
click at [744, 469] on div "Cancel" at bounding box center [739, 468] width 51 height 22
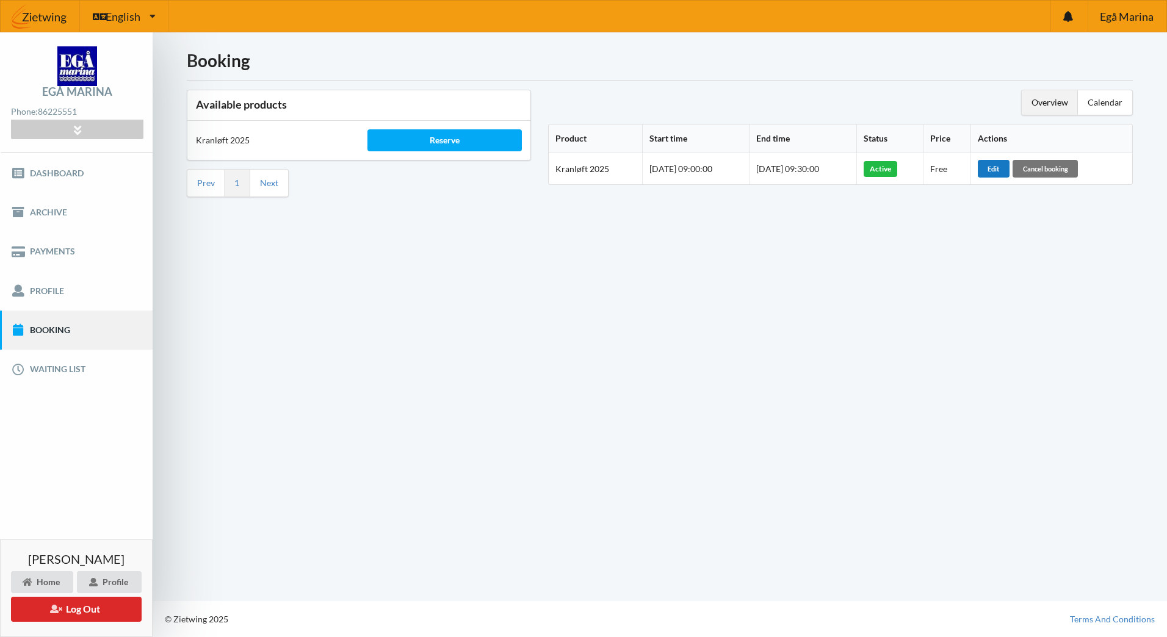
click at [1010, 165] on div "Edit" at bounding box center [994, 168] width 32 height 17
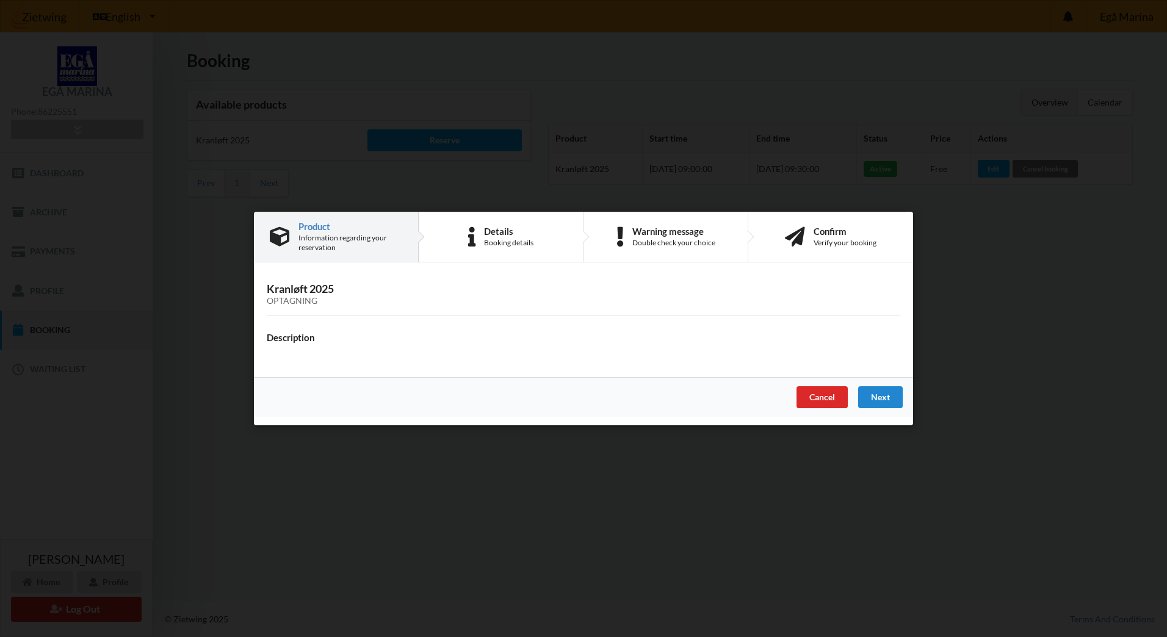
click at [317, 234] on div "Information regarding your reservation" at bounding box center [351, 243] width 104 height 20
click at [495, 228] on div "Details" at bounding box center [508, 232] width 49 height 10
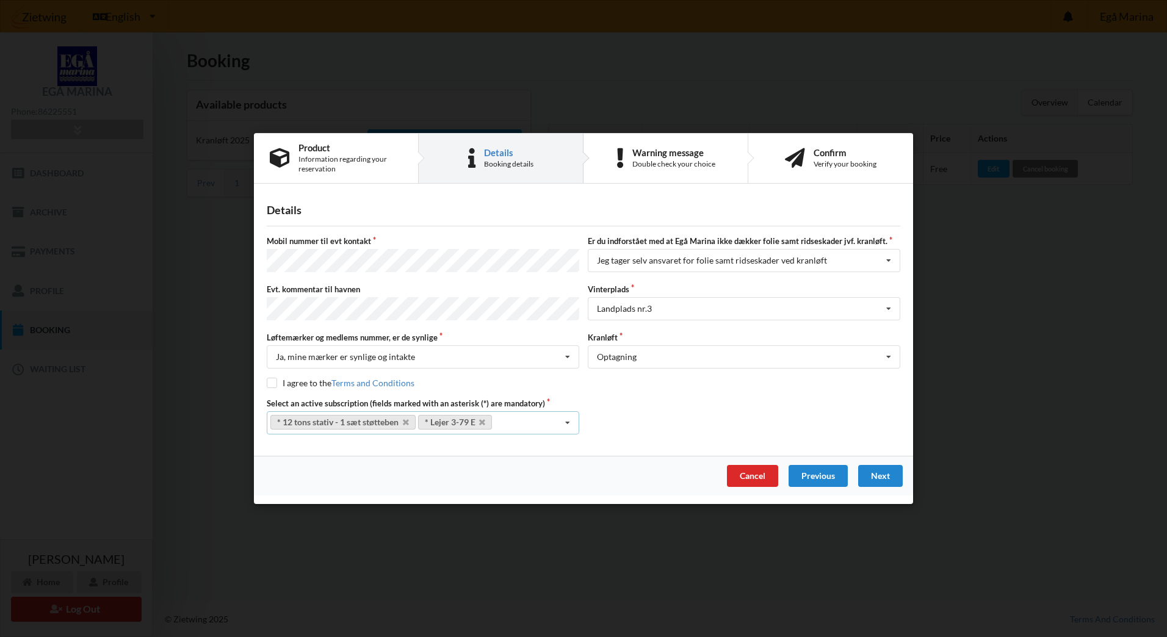
click at [564, 419] on icon at bounding box center [568, 423] width 18 height 23
click at [564, 418] on icon at bounding box center [568, 423] width 18 height 23
click at [761, 476] on div "Cancel" at bounding box center [752, 476] width 51 height 22
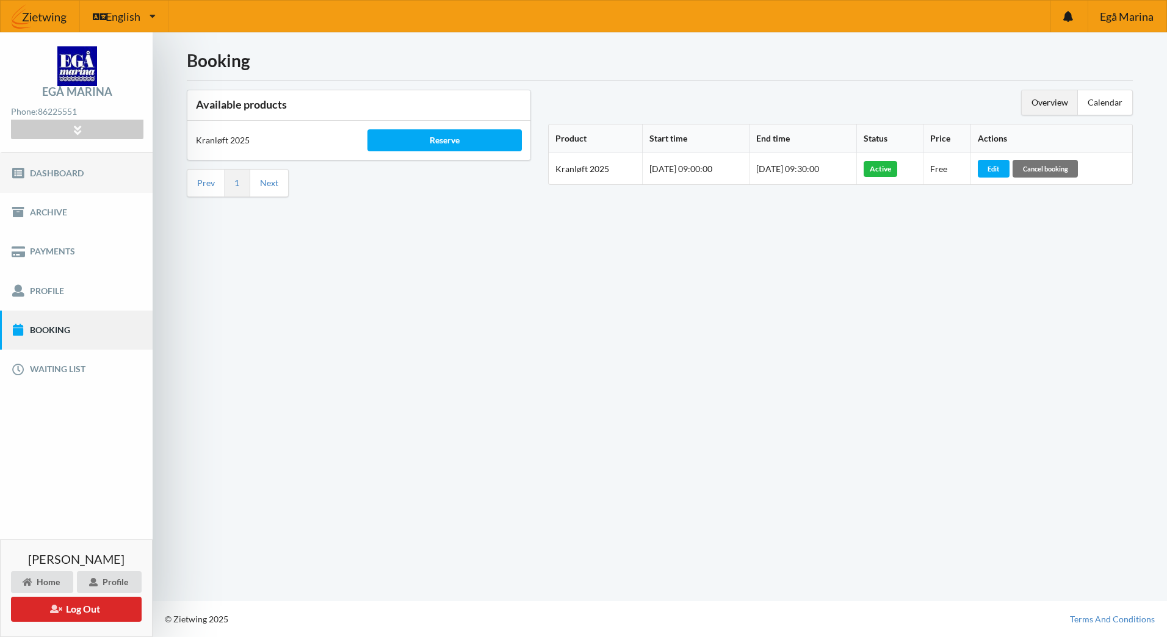
click at [68, 175] on link "Dashboard" at bounding box center [76, 172] width 153 height 39
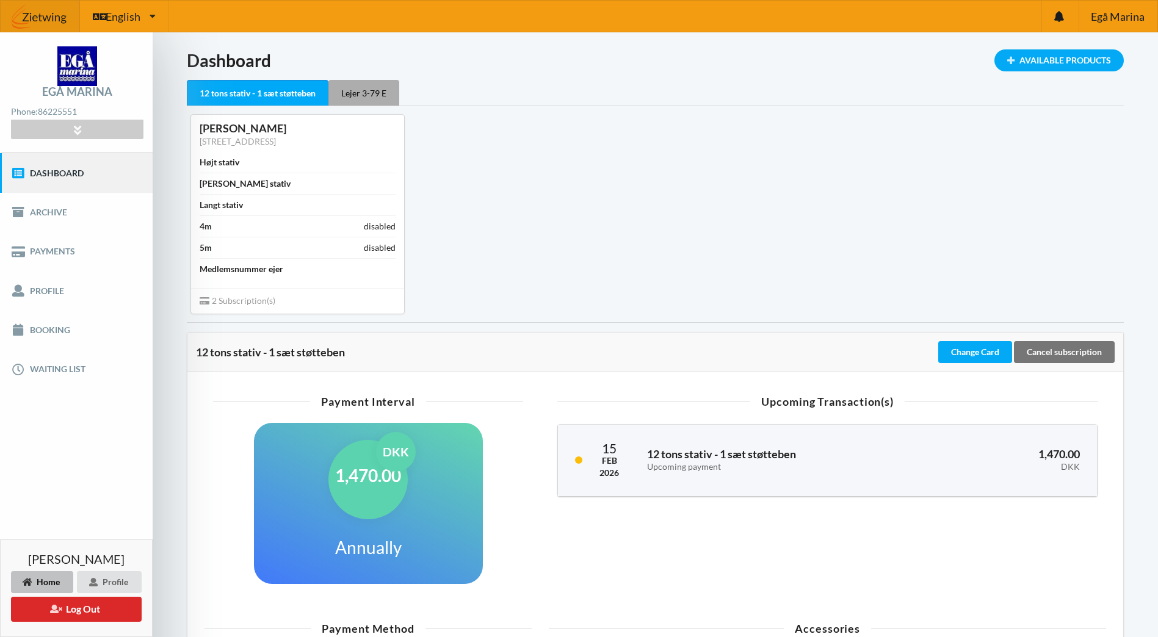
click at [364, 87] on div "Lejer 3-79 E" at bounding box center [363, 93] width 71 height 26
